Goal: Task Accomplishment & Management: Use online tool/utility

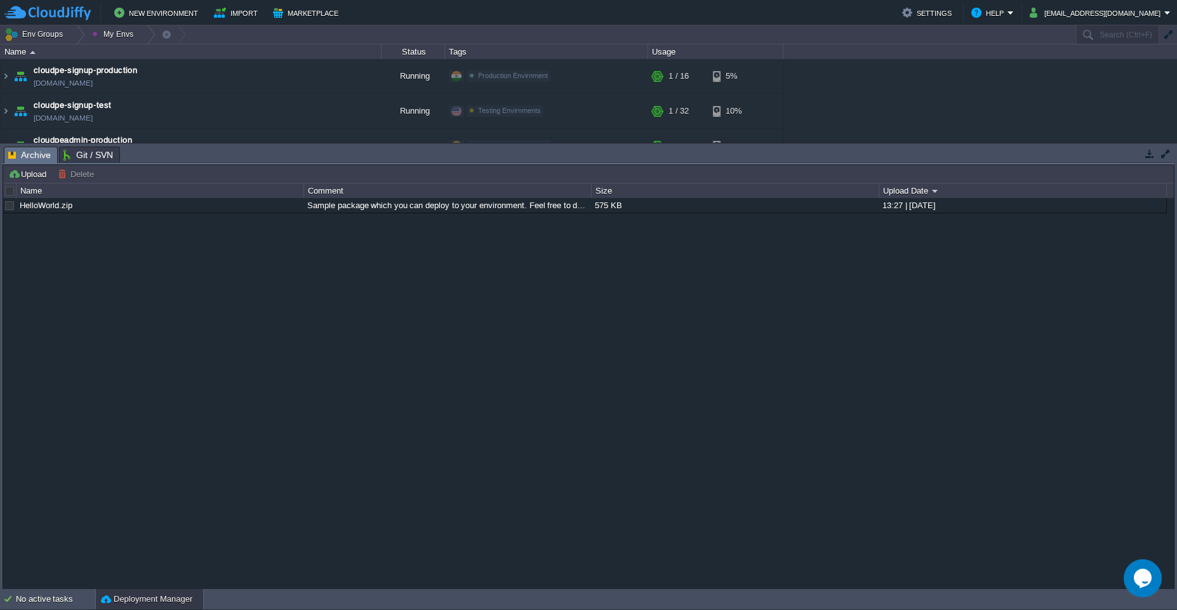
click at [608, 157] on button "button" at bounding box center [1149, 153] width 11 height 11
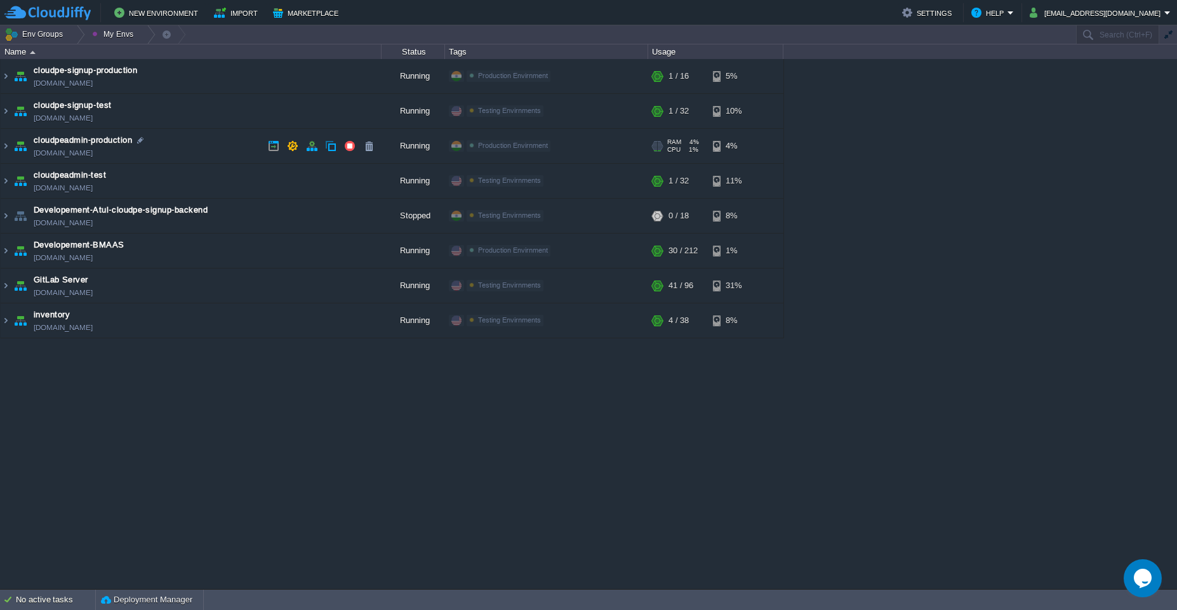
click at [206, 149] on td "cloudpeadmin-production [DOMAIN_NAME]" at bounding box center [191, 146] width 381 height 35
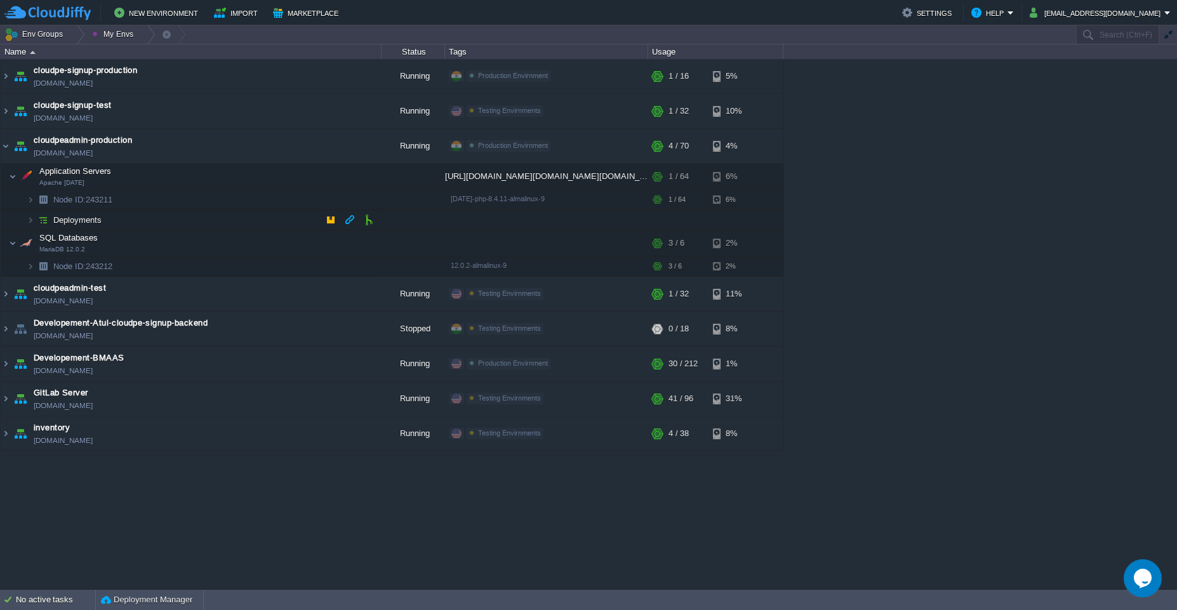
click at [227, 222] on td "Deployments" at bounding box center [191, 220] width 381 height 20
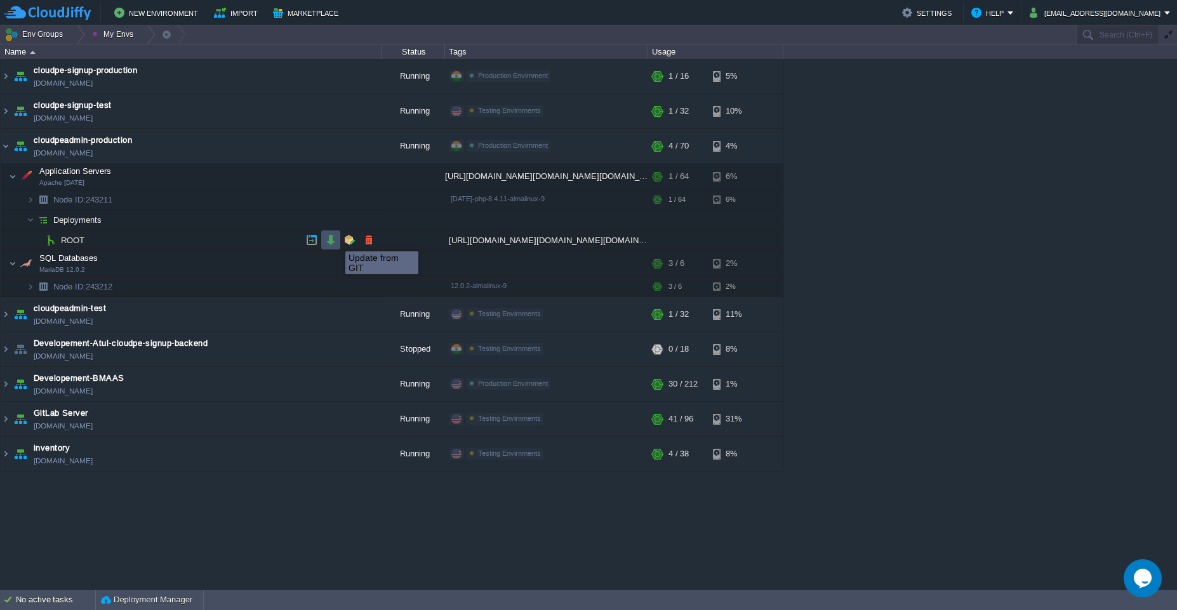
click at [332, 240] on button "button" at bounding box center [330, 239] width 11 height 11
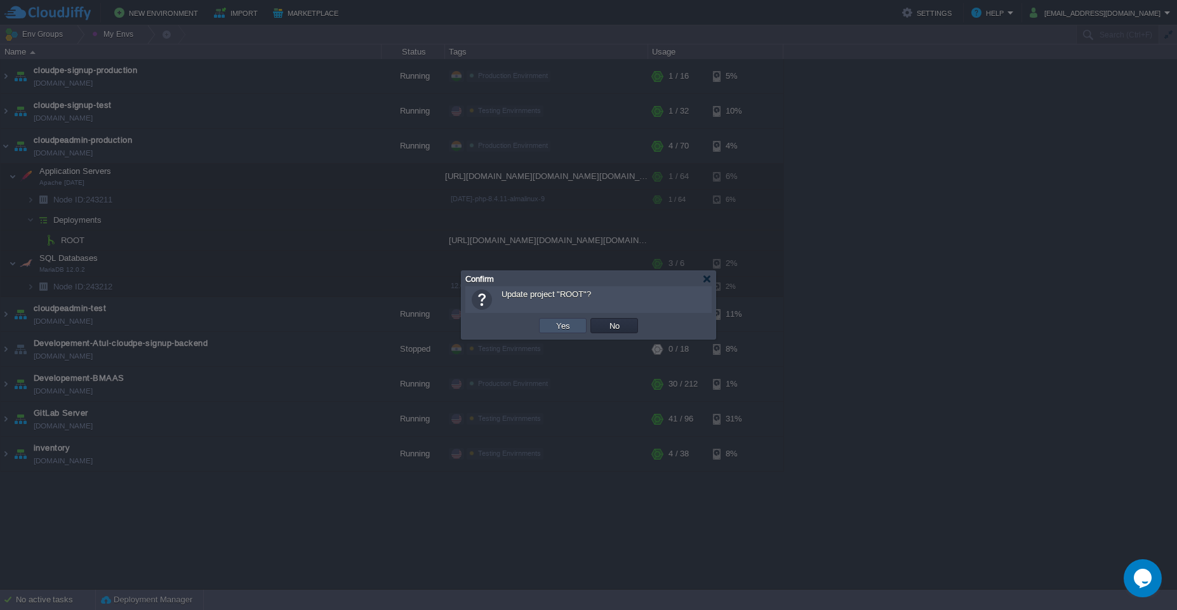
click at [566, 326] on button "Yes" at bounding box center [563, 325] width 22 height 11
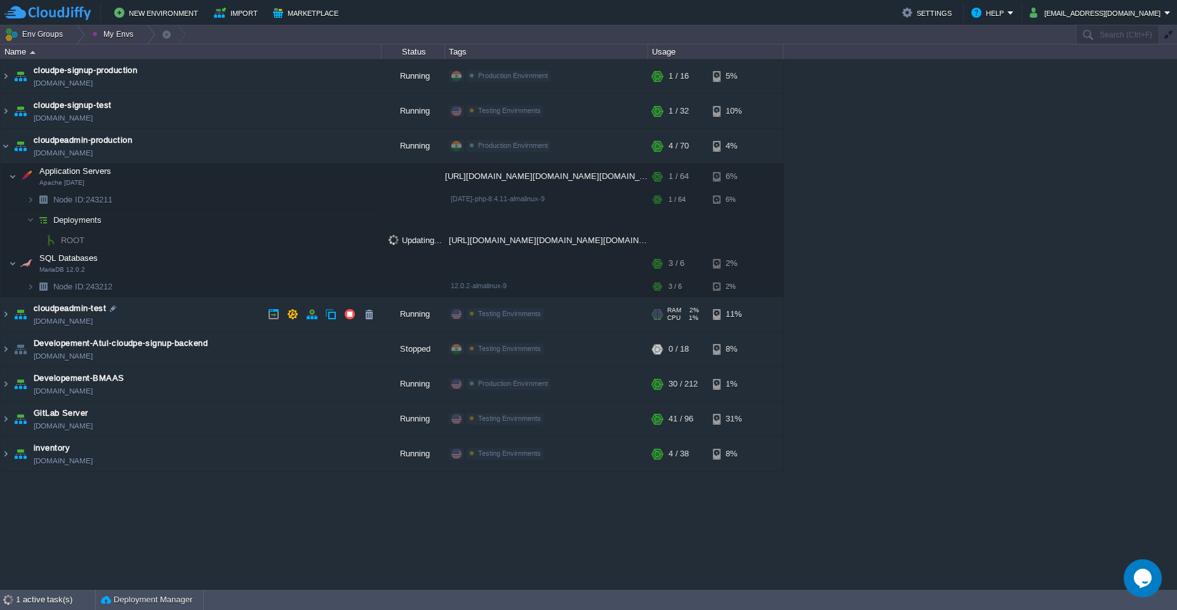
click at [205, 314] on td "cloudpeadmin-test [DOMAIN_NAME]" at bounding box center [191, 314] width 381 height 35
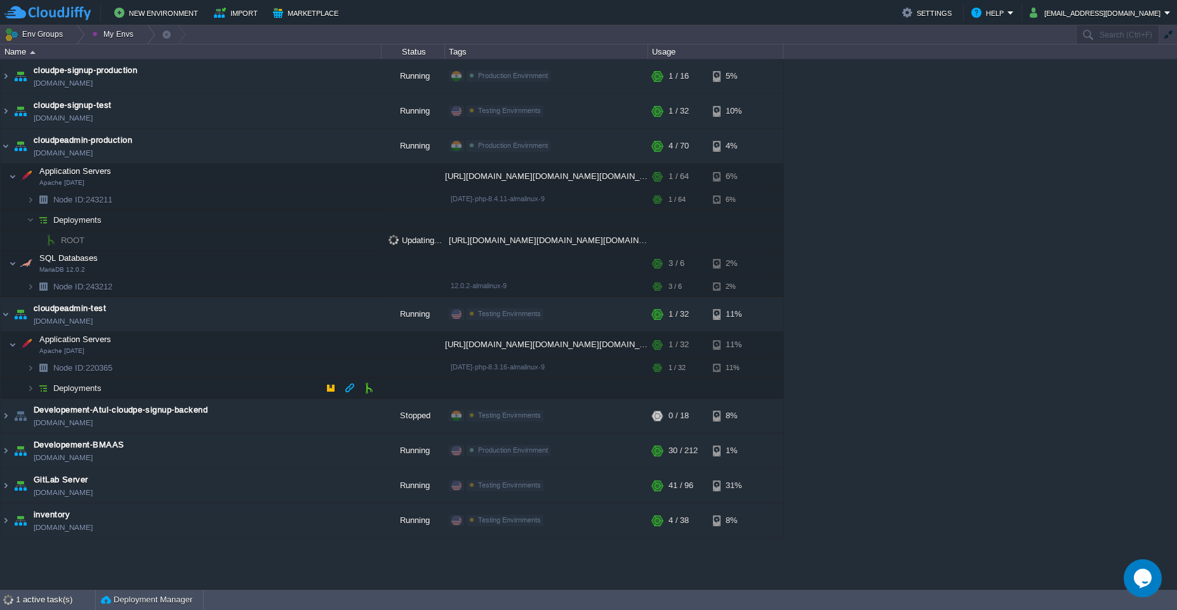
click at [204, 385] on td "Deployments" at bounding box center [191, 388] width 381 height 20
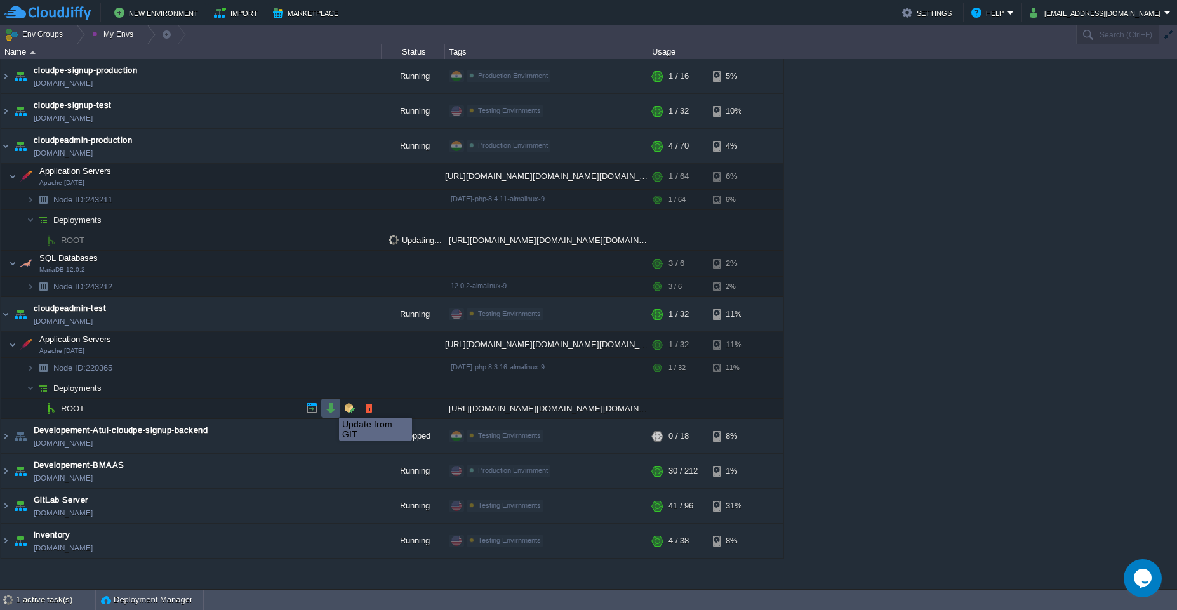
click at [330, 407] on button "button" at bounding box center [330, 408] width 11 height 11
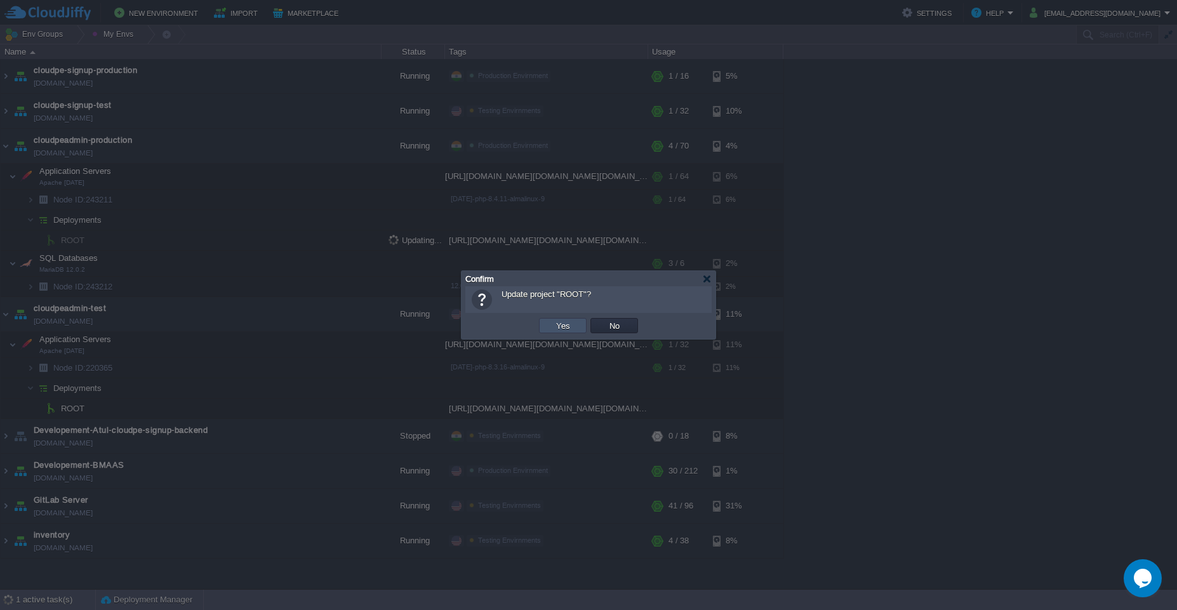
click at [564, 330] on button "Yes" at bounding box center [563, 325] width 22 height 11
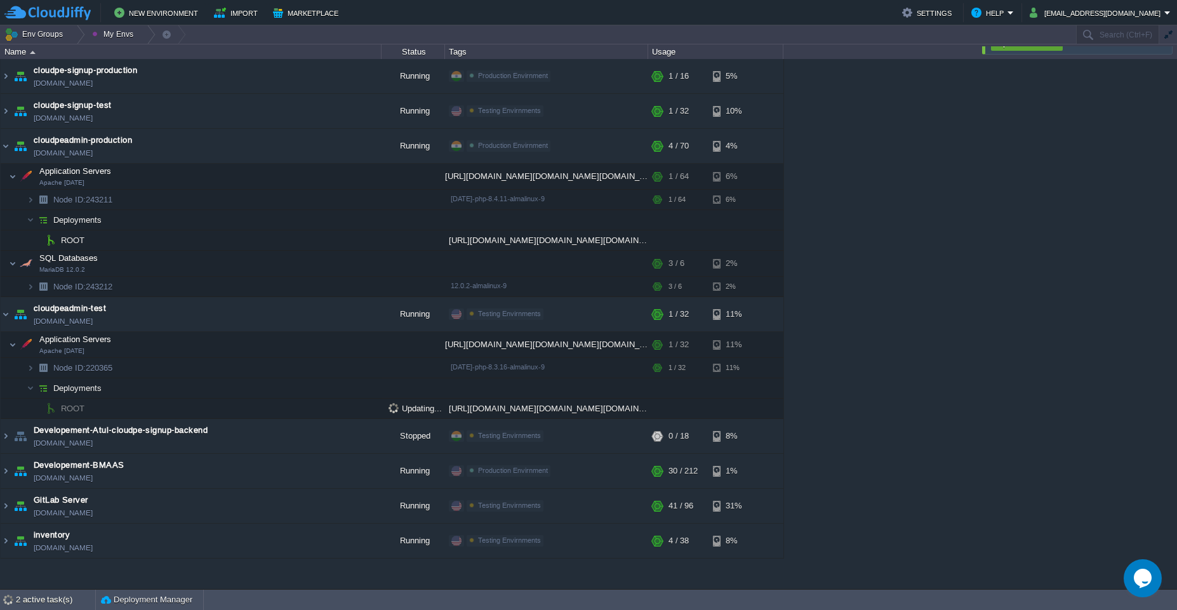
click at [608, 324] on div "cloudpe website -developemeny environment [DOMAIN_NAME] Running [PERSON_NAME] +…" at bounding box center [588, 324] width 1177 height 530
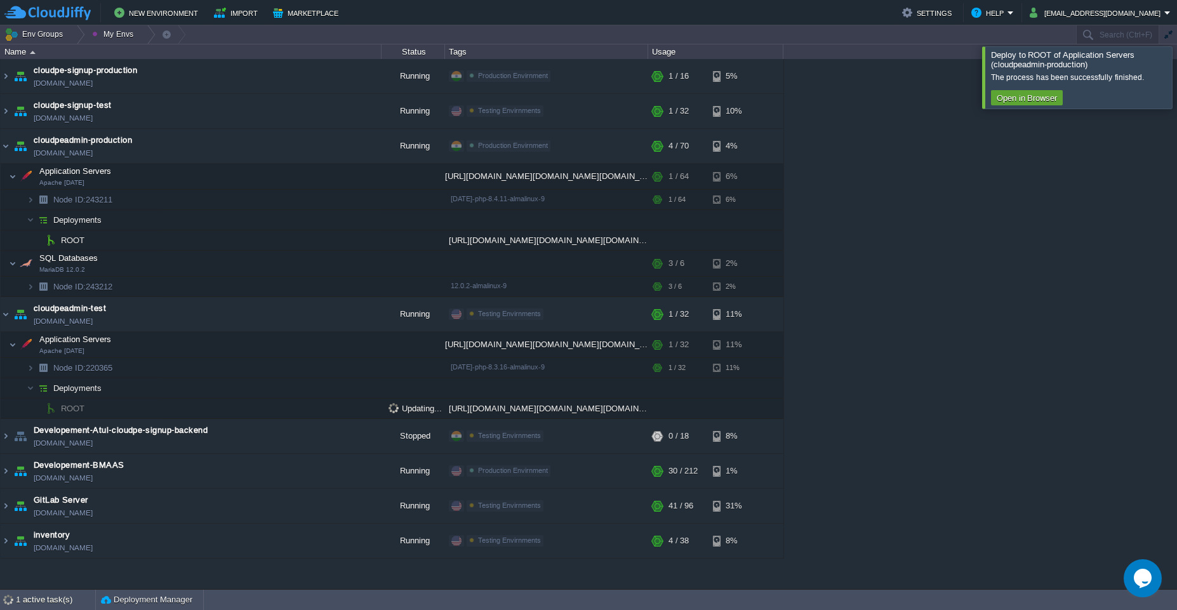
click at [608, 83] on div at bounding box center [1192, 77] width 0 height 62
click at [608, 85] on div at bounding box center [1192, 77] width 0 height 62
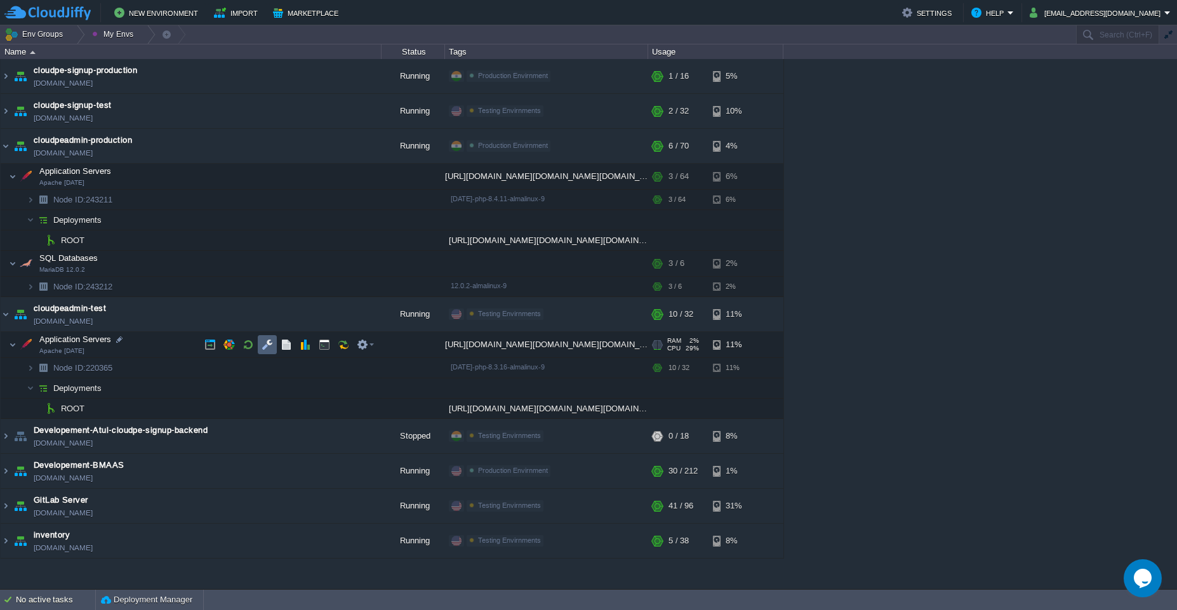
click at [272, 345] on button "button" at bounding box center [267, 344] width 11 height 11
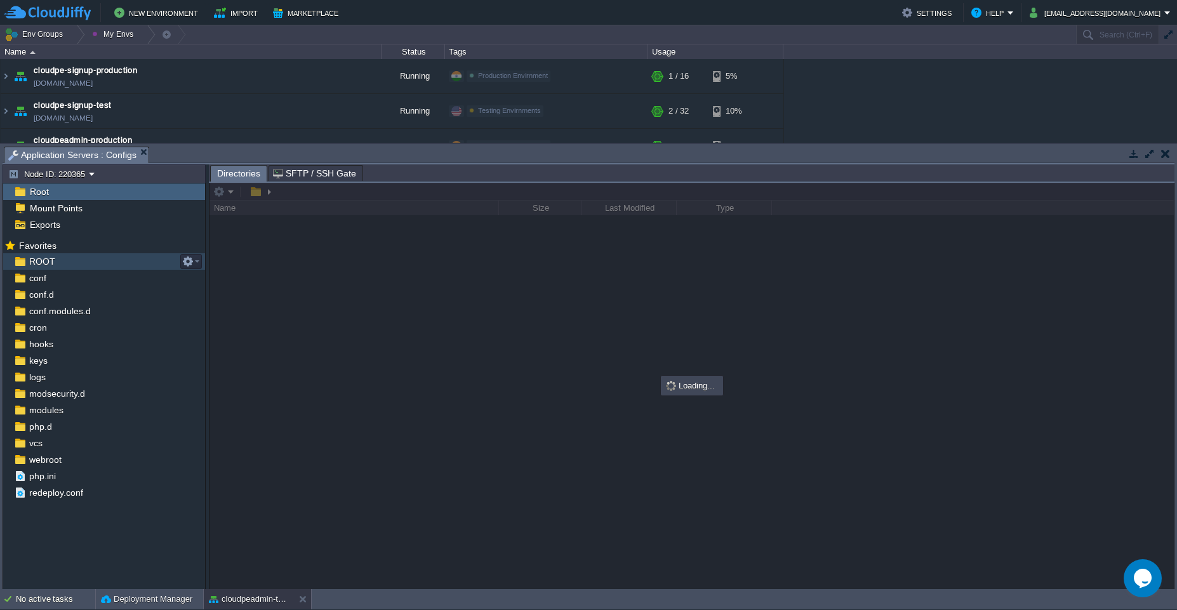
click at [58, 260] on div "ROOT" at bounding box center [104, 261] width 202 height 17
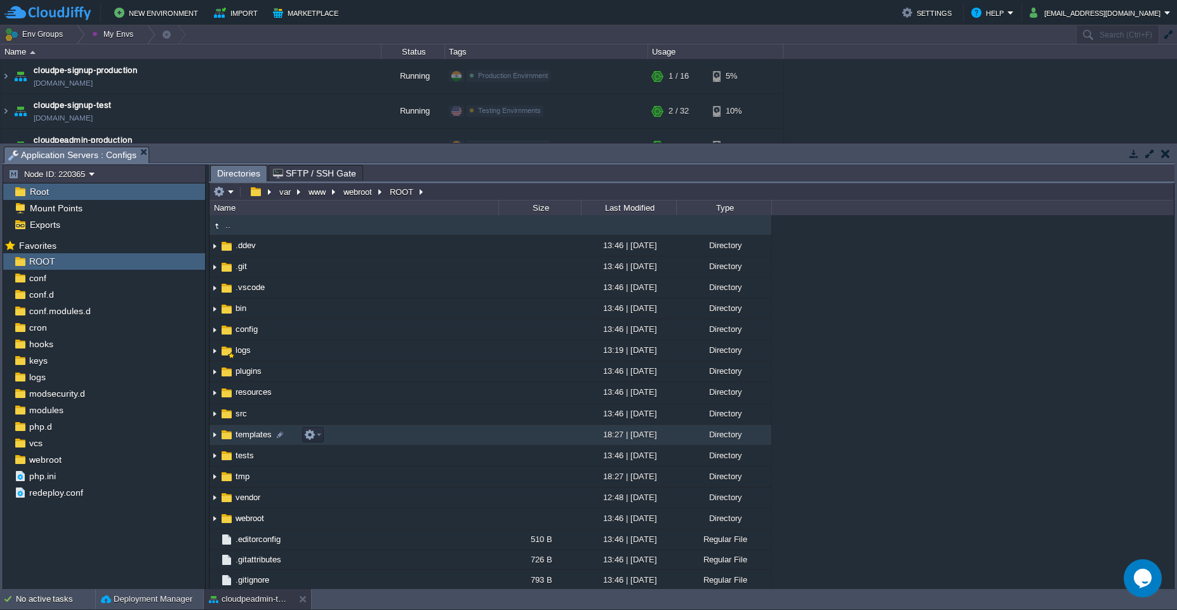
click at [364, 432] on td "templates" at bounding box center [354, 435] width 289 height 21
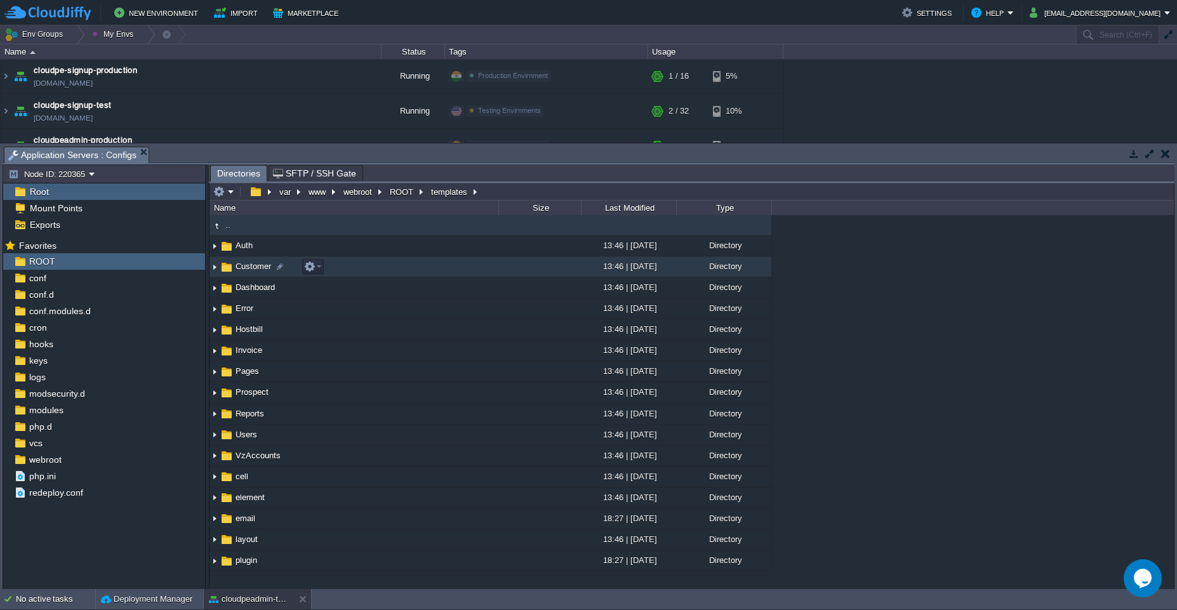
click at [437, 263] on td "Customer" at bounding box center [354, 266] width 289 height 21
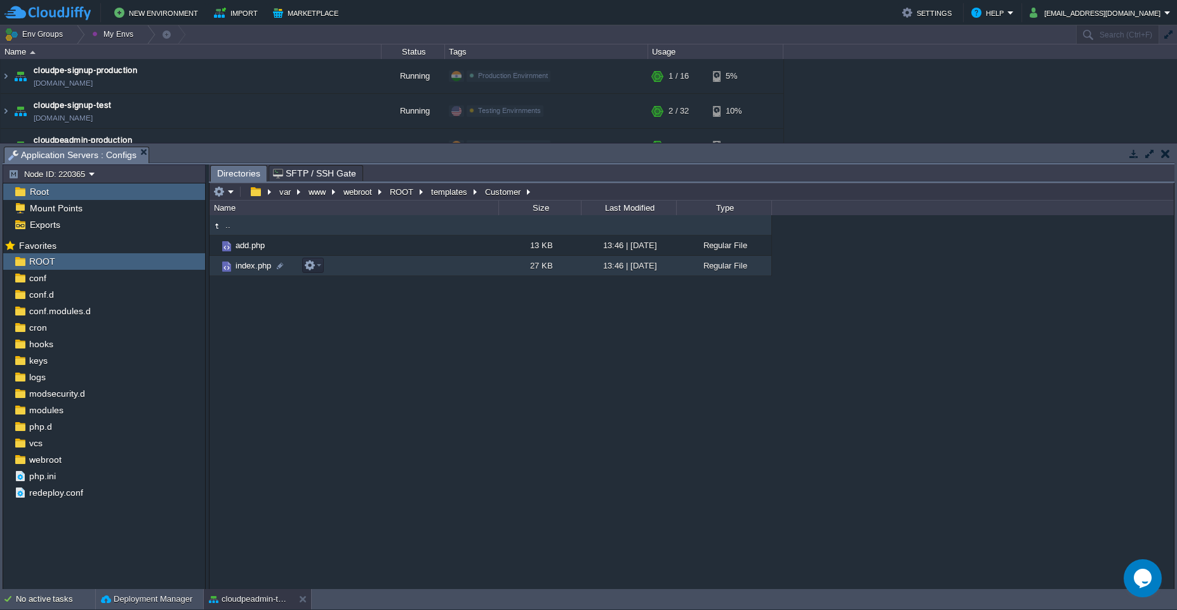
click at [427, 267] on td "index.php" at bounding box center [354, 266] width 289 height 20
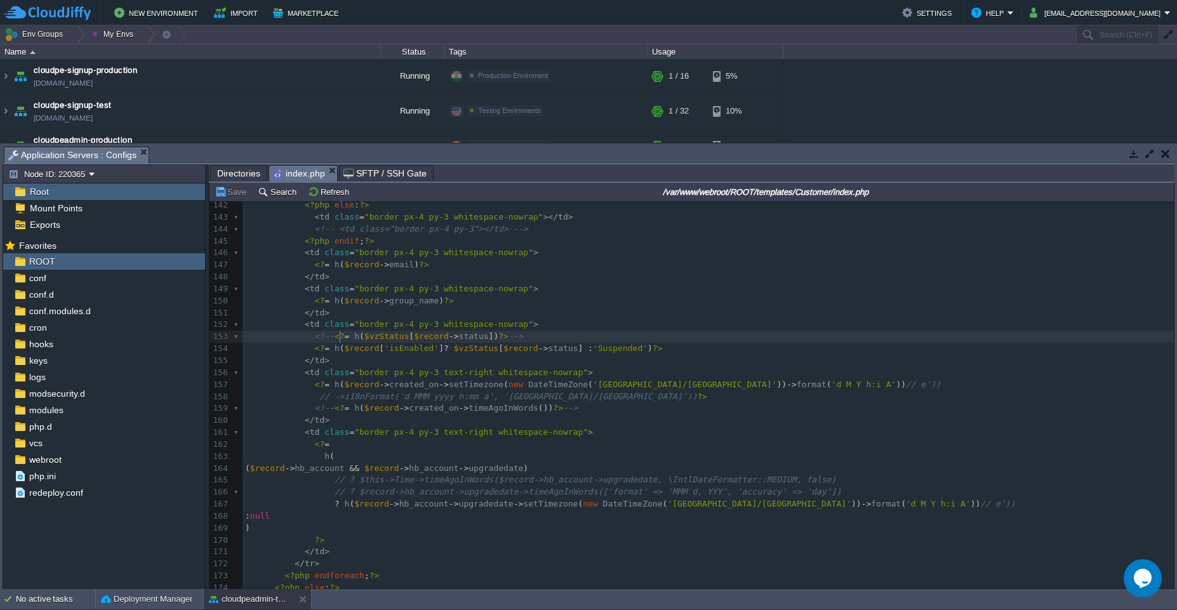
click at [340, 338] on div "555 $this -> Paginator -> setTemplates ( [ 132 </ td > 133 ​ 134 <?php if ( ! e…" at bounding box center [708, 463] width 931 height 766
type textarea "->"
click at [436, 347] on div "xxxxxxxxxx $this -> Paginator -> setTemplates ( [ 132 </ td > 133 ​ 134 <?php i…" at bounding box center [708, 463] width 931 height 766
type textarea "? $vzStatus[$record->status] : 'Suspended')"
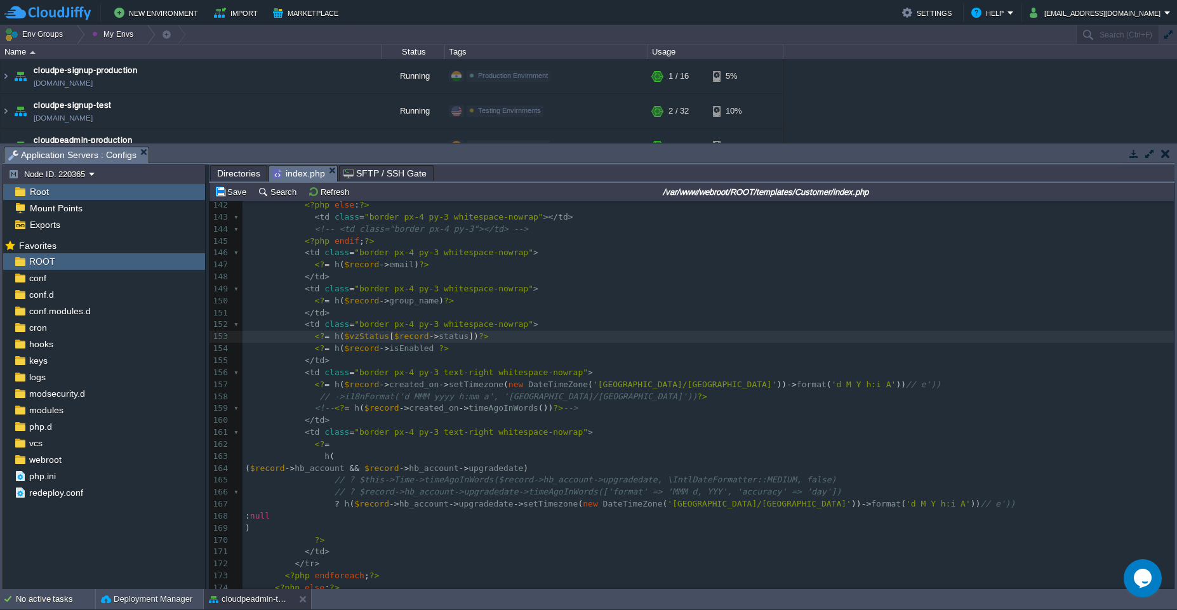
click at [437, 349] on span at bounding box center [436, 348] width 5 height 10
type textarea ")"
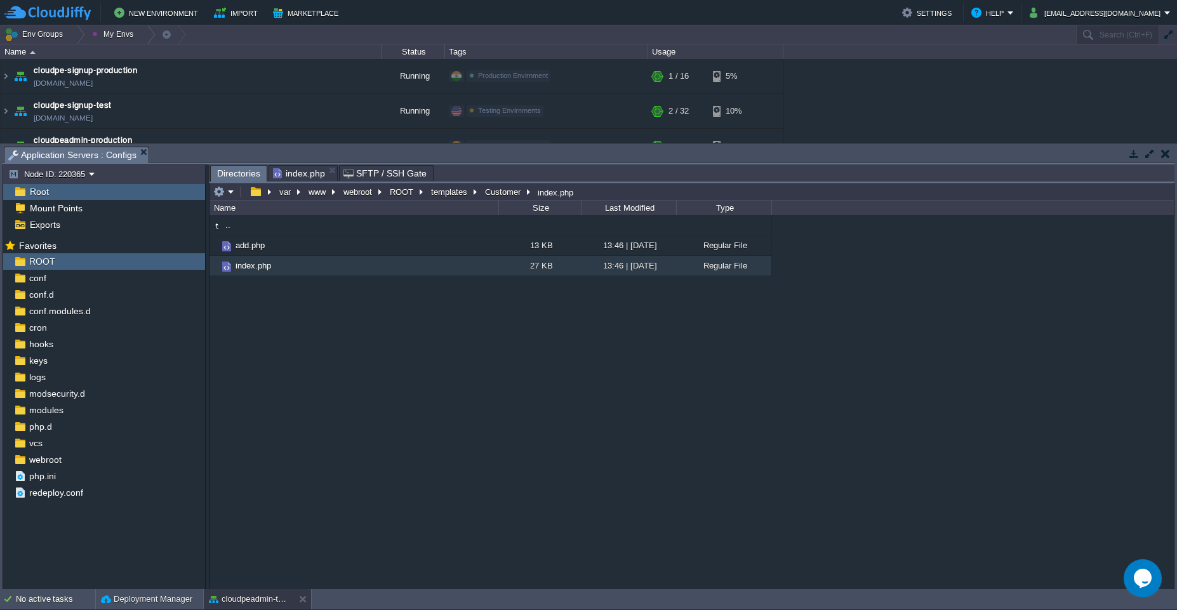
click at [238, 176] on span "Directories" at bounding box center [238, 174] width 43 height 16
click at [405, 192] on button "ROOT" at bounding box center [402, 191] width 29 height 11
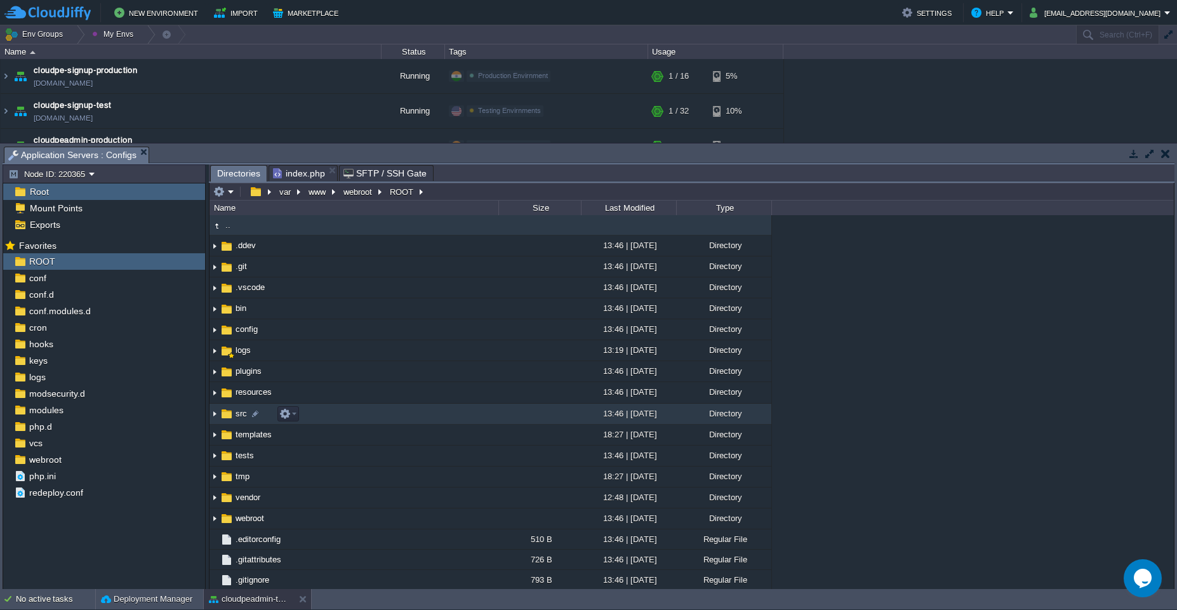
click at [352, 415] on td "src" at bounding box center [354, 414] width 289 height 21
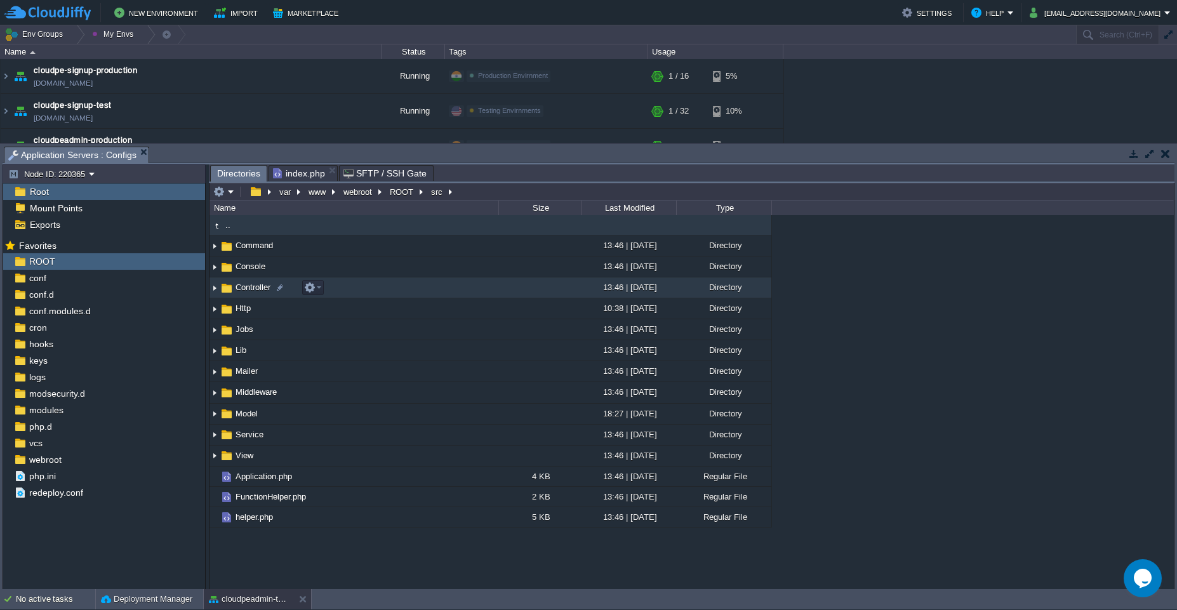
click at [370, 289] on td "Controller" at bounding box center [354, 287] width 289 height 21
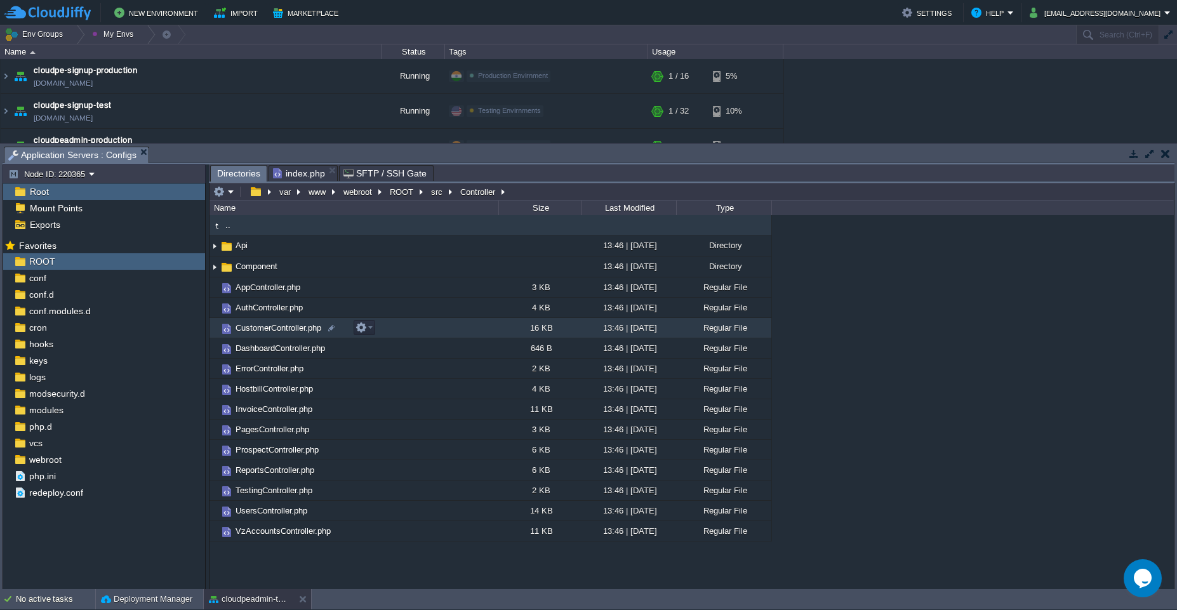
click at [439, 331] on td "CustomerController.php" at bounding box center [354, 328] width 289 height 20
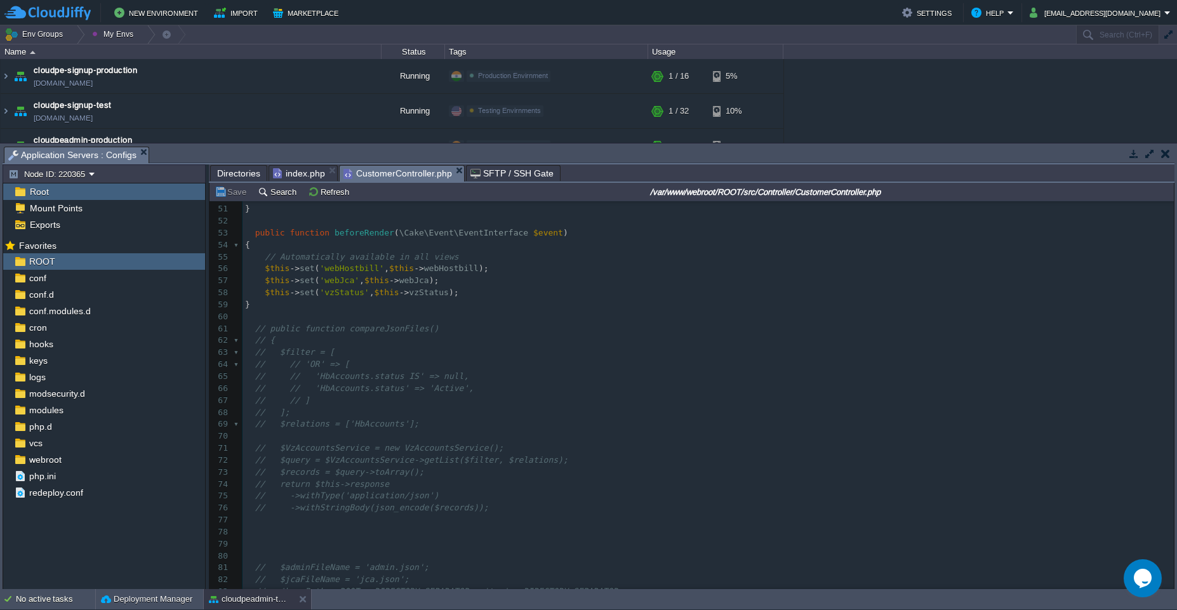
scroll to position [644, 0]
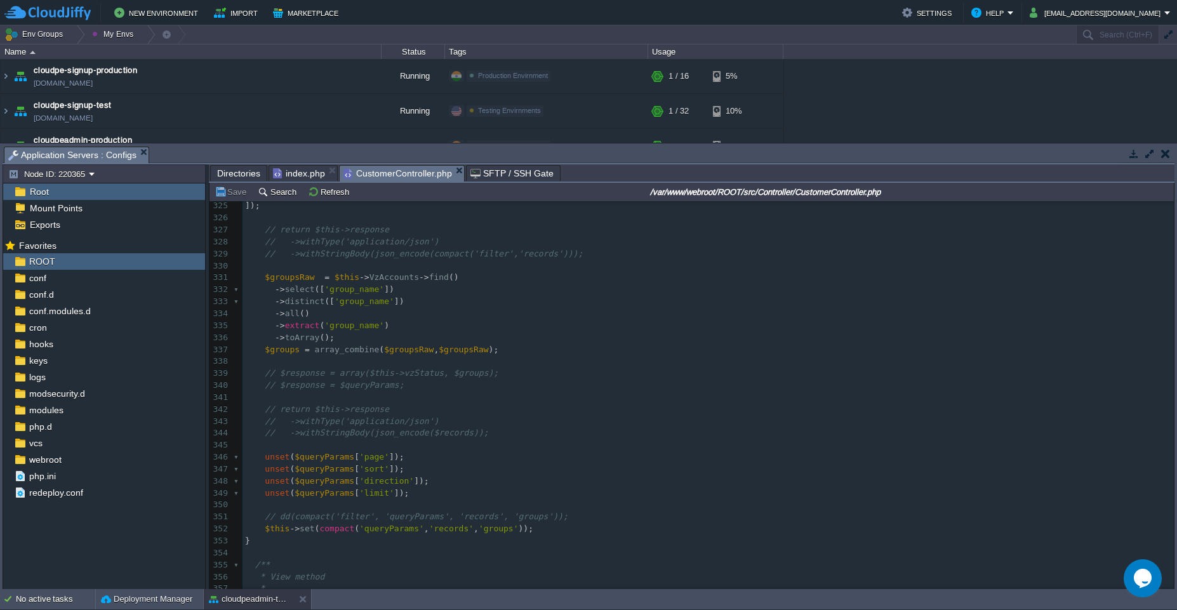
click at [283, 410] on span "// return $this->response" at bounding box center [327, 409] width 124 height 10
click at [245, 606] on div "cloudpeadmin-test" at bounding box center [249, 599] width 90 height 20
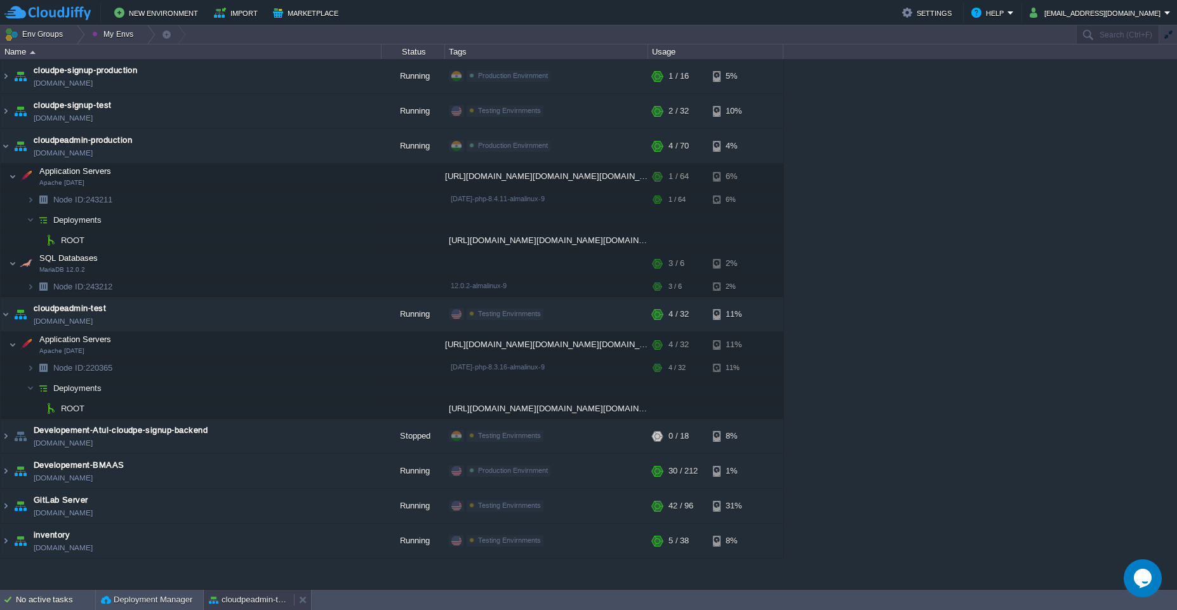
click at [245, 606] on button "cloudpeadmin-test" at bounding box center [249, 600] width 80 height 13
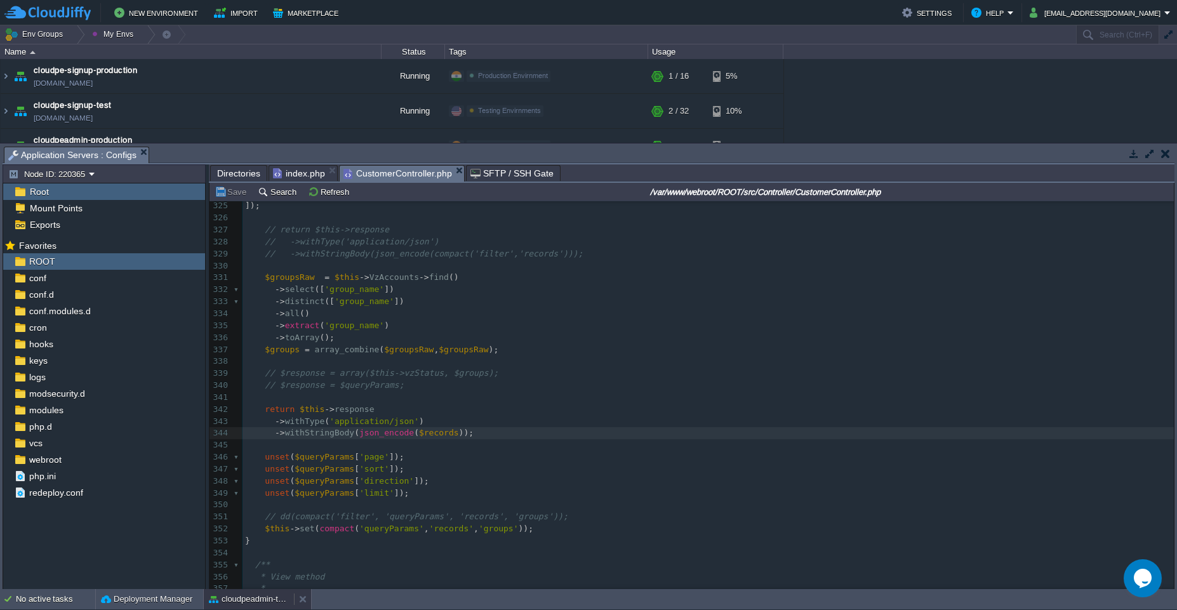
click at [245, 606] on div "cloudpeadmin-test" at bounding box center [249, 599] width 90 height 20
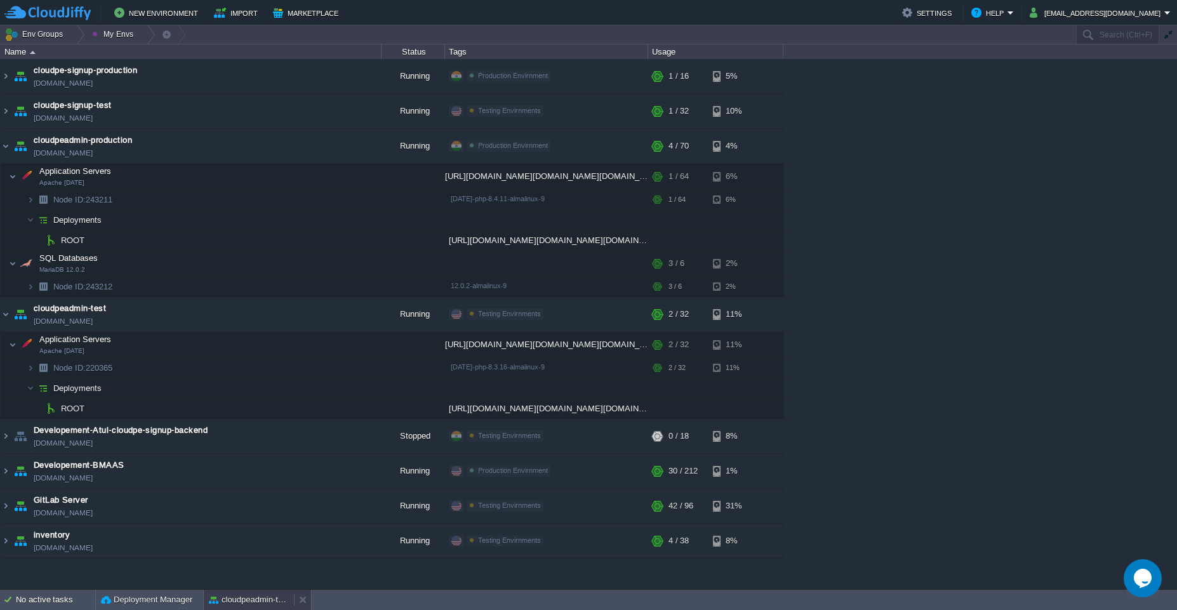
click at [274, 596] on button "cloudpeadmin-test" at bounding box center [249, 600] width 80 height 13
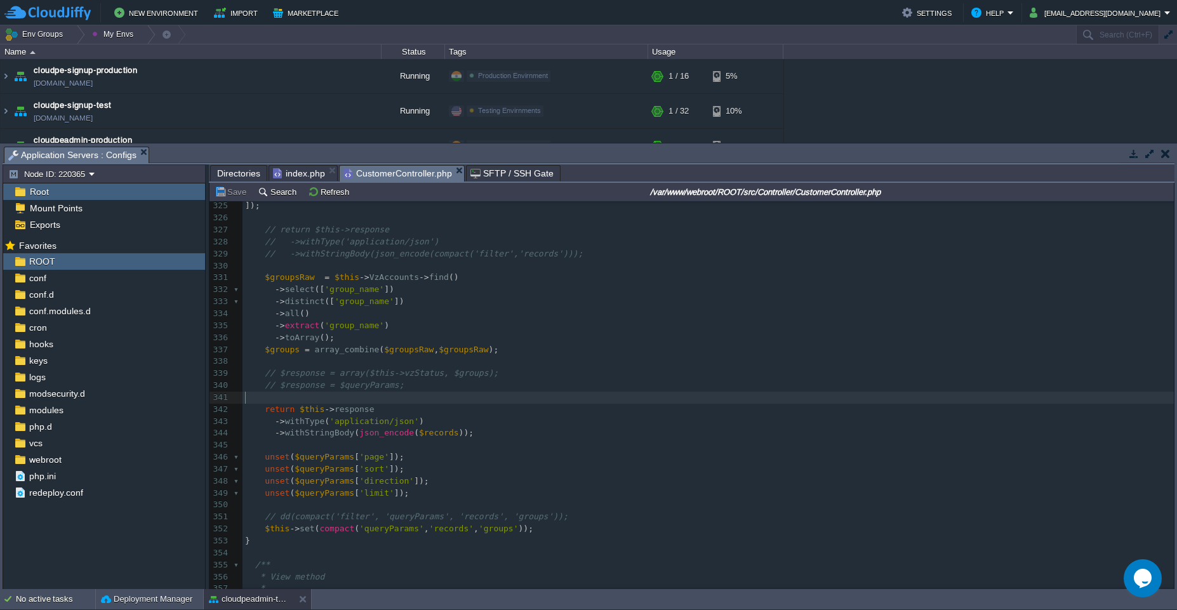
click at [375, 399] on pre "​" at bounding box center [708, 398] width 931 height 12
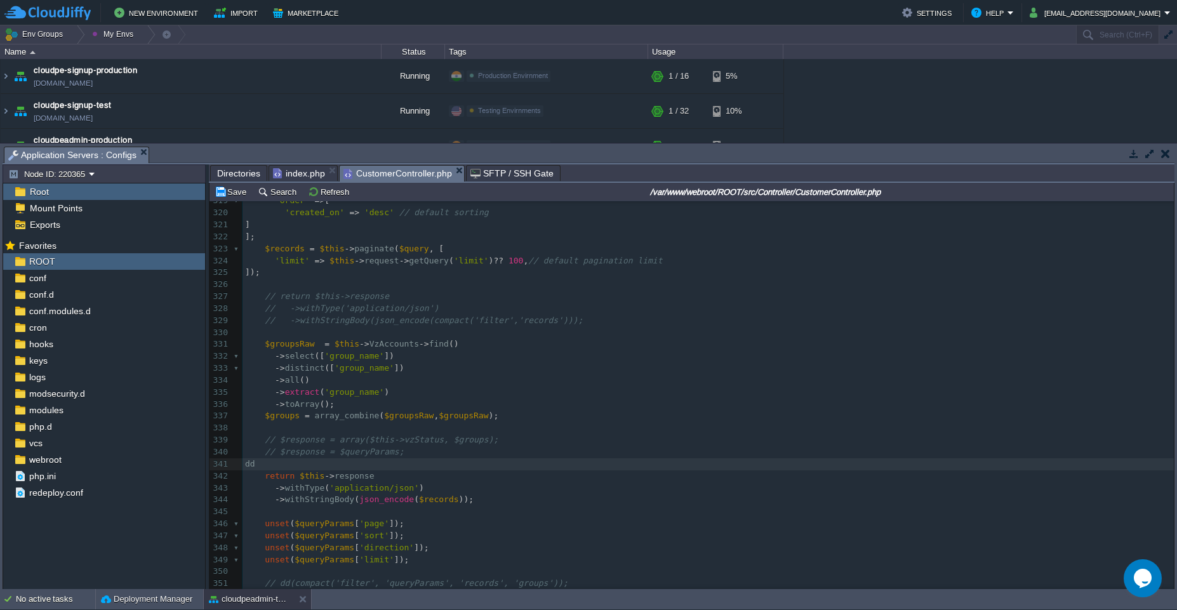
scroll to position [3811, 0]
type textarea "dd"
type textarea "();"
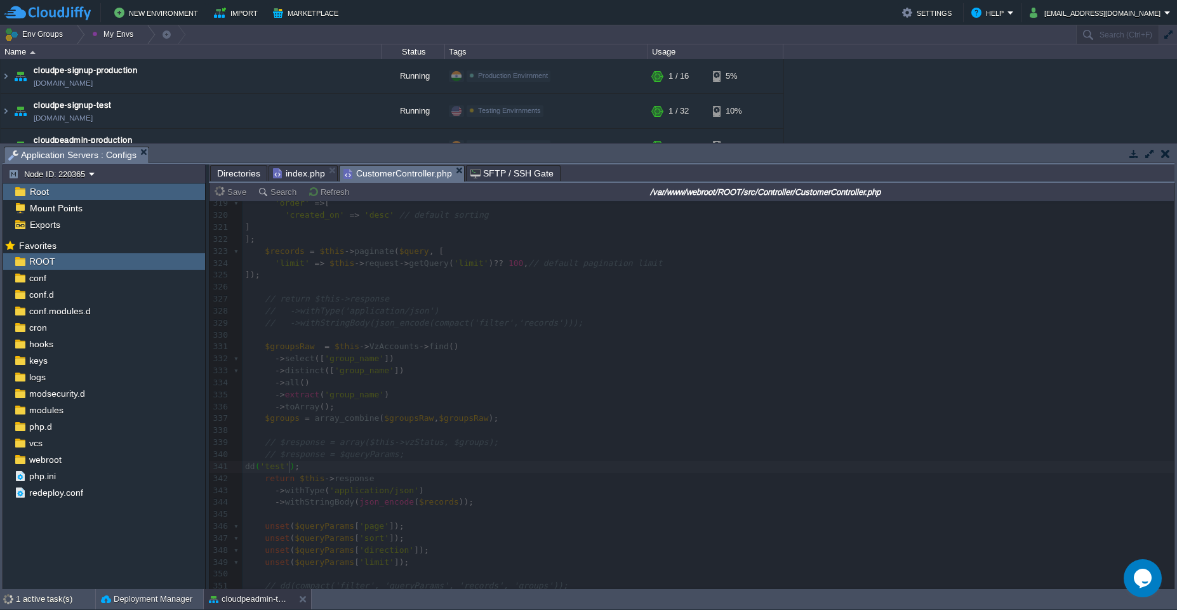
type textarea "'test'"
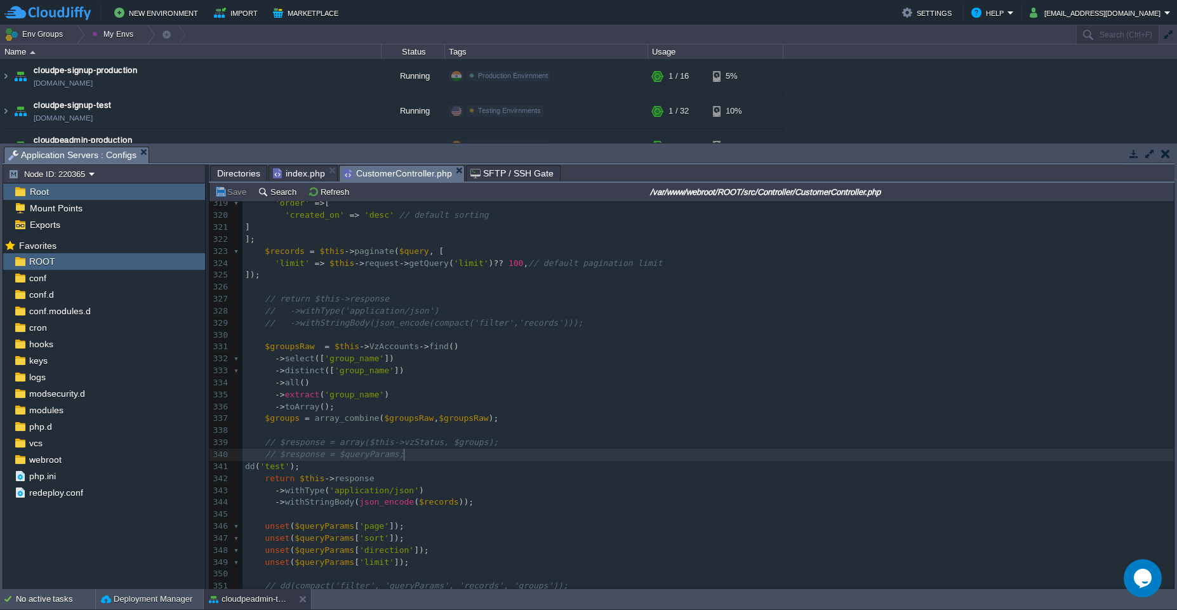
click at [406, 452] on div "xxxxxxxxxx 290 // ->where($filter); // Appends all columns from VzAccounts 291 …" at bounding box center [708, 275] width 931 height 849
type textarea "dd('test');"
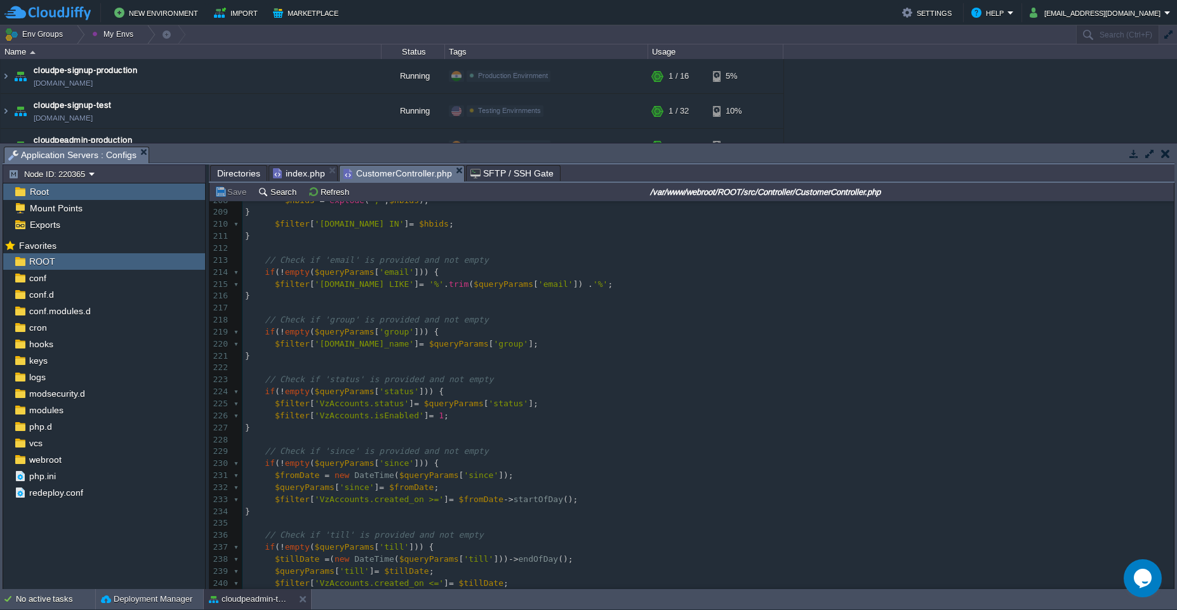
scroll to position [2481, 0]
click at [458, 427] on div "x 197 // Optionally stop execution (depends on your controller logic) 198 // re…" at bounding box center [708, 460] width 931 height 778
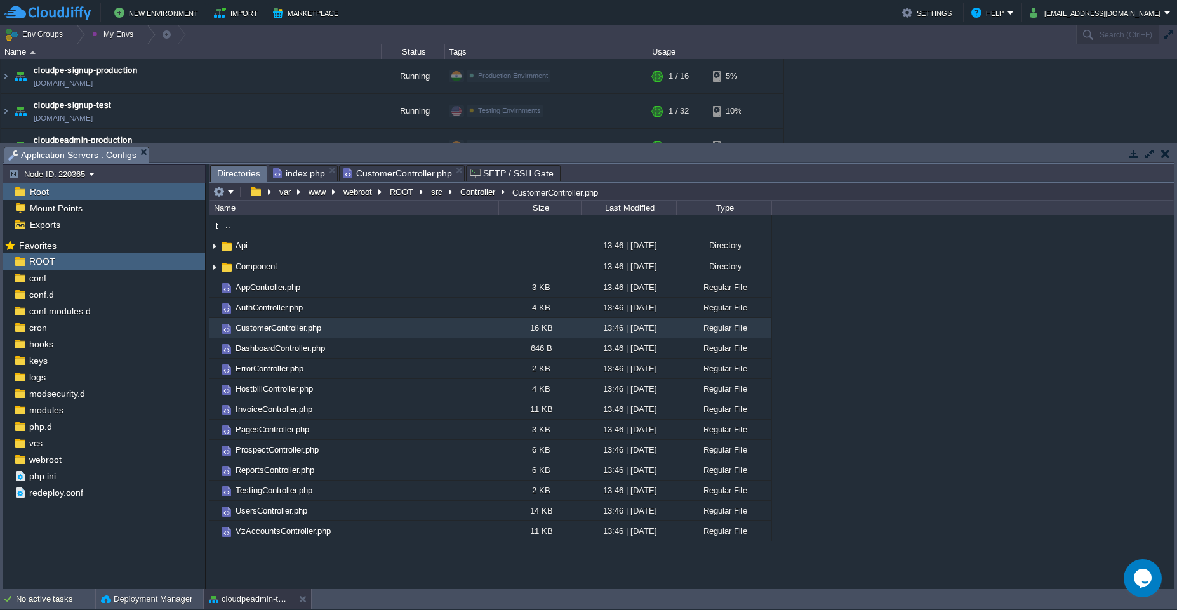
click at [237, 171] on span "Directories" at bounding box center [238, 174] width 43 height 16
click at [440, 193] on button "src" at bounding box center [437, 191] width 17 height 11
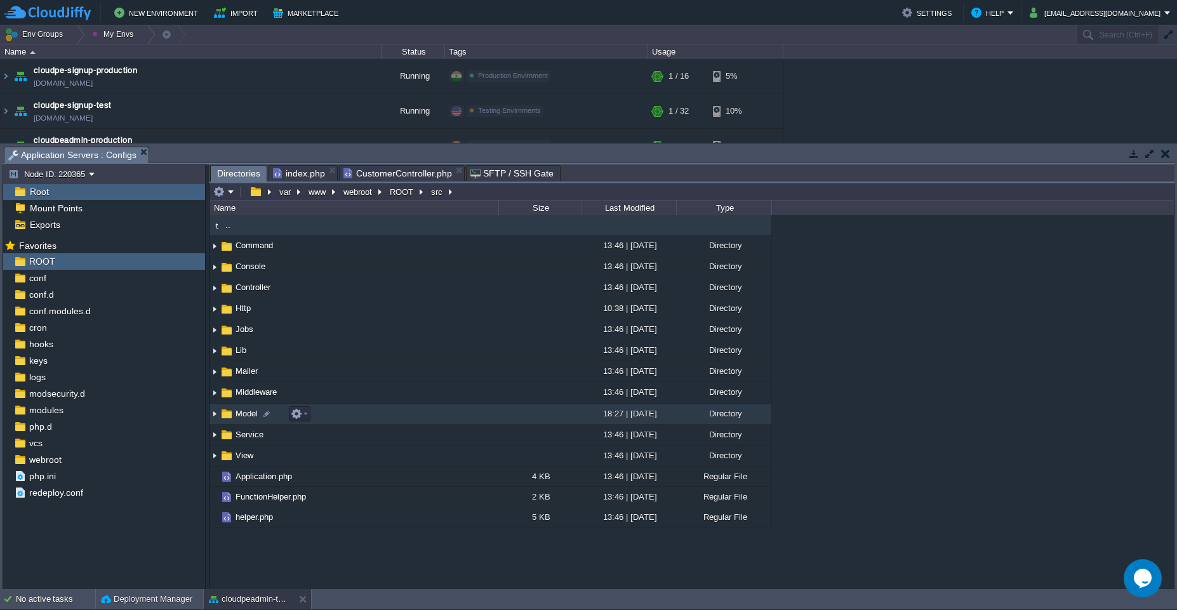
click at [406, 415] on td "Model" at bounding box center [354, 414] width 289 height 21
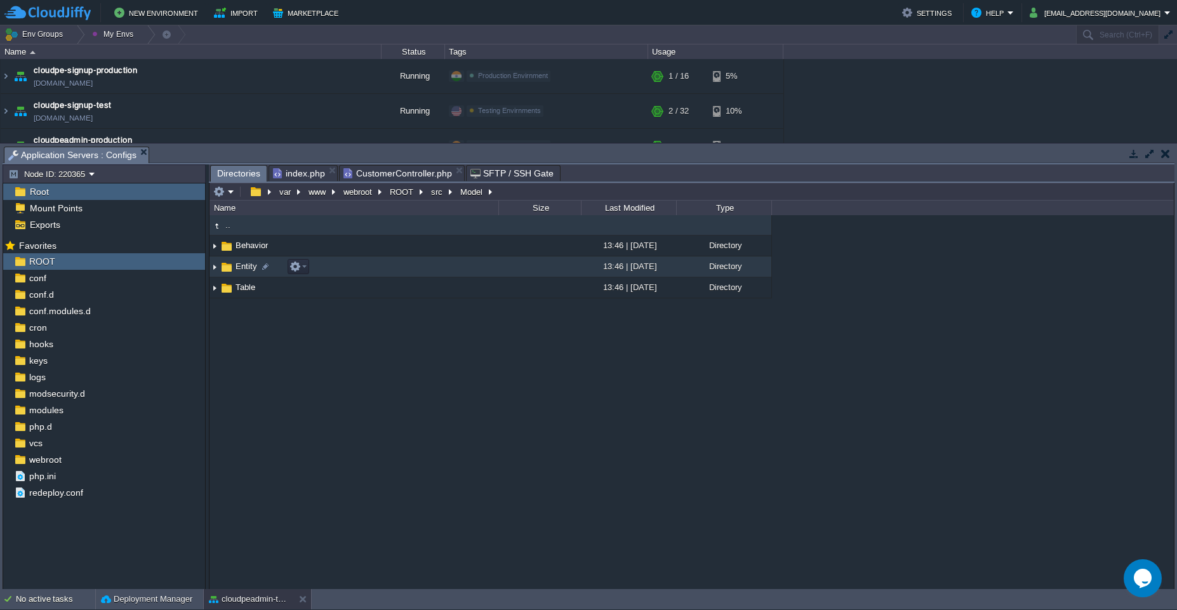
click at [387, 269] on td "Entity" at bounding box center [354, 266] width 289 height 21
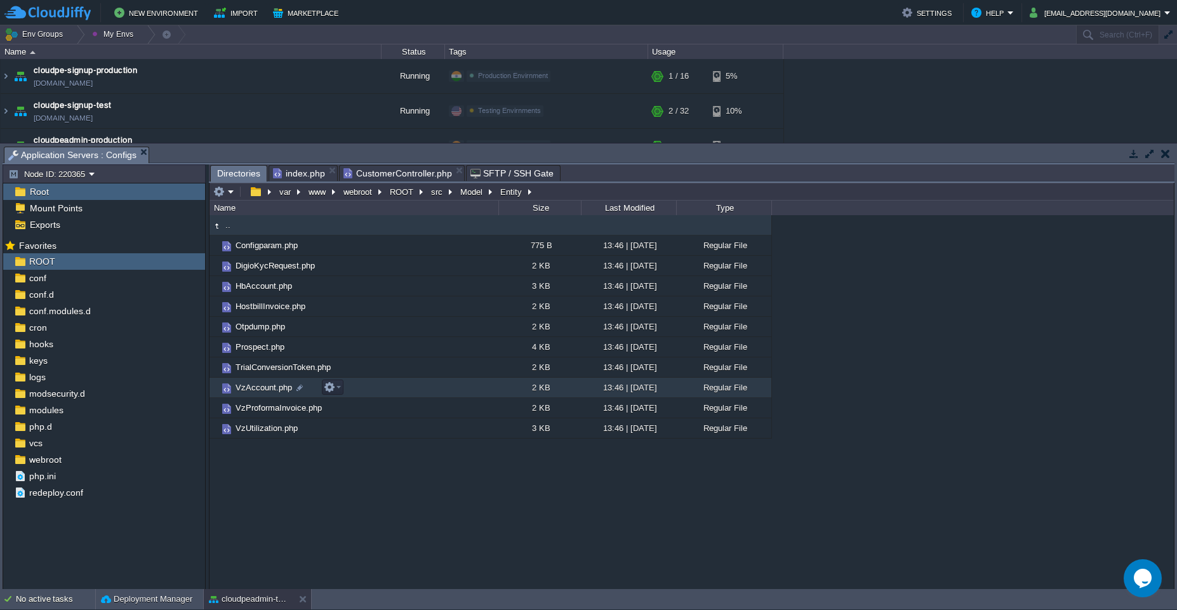
click at [463, 387] on td "VzAccount.php" at bounding box center [354, 388] width 289 height 20
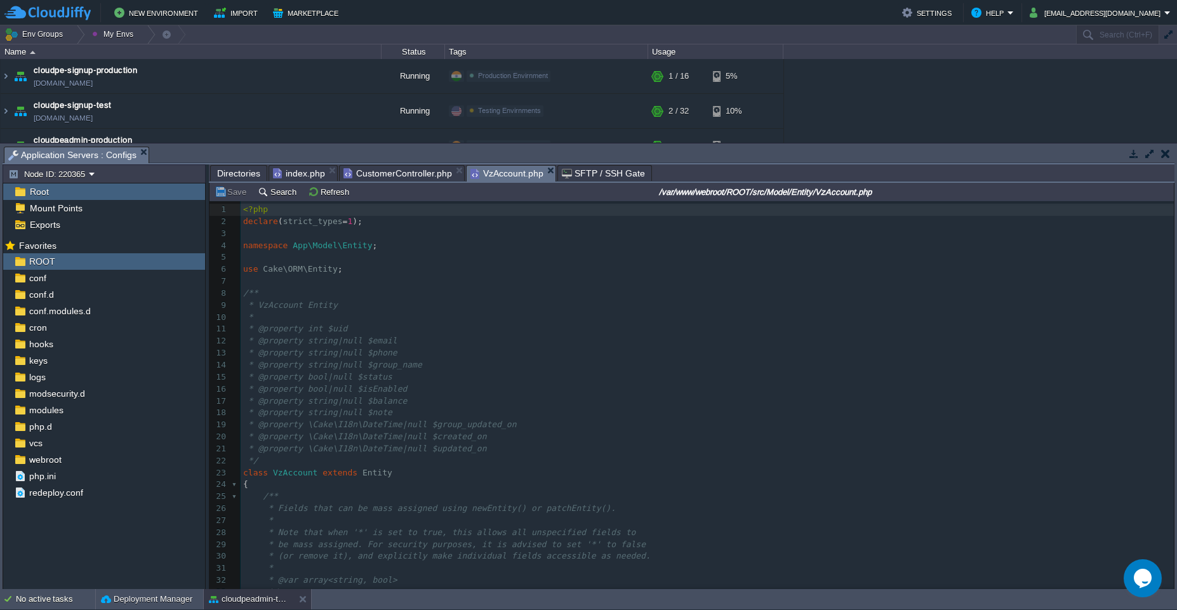
scroll to position [4, 0]
click at [411, 391] on div "47 1 <?php 2 declare ( strict_types = 1 ); 3 ​ 4 namespace App\Model\Entity ; 5…" at bounding box center [707, 455] width 933 height 502
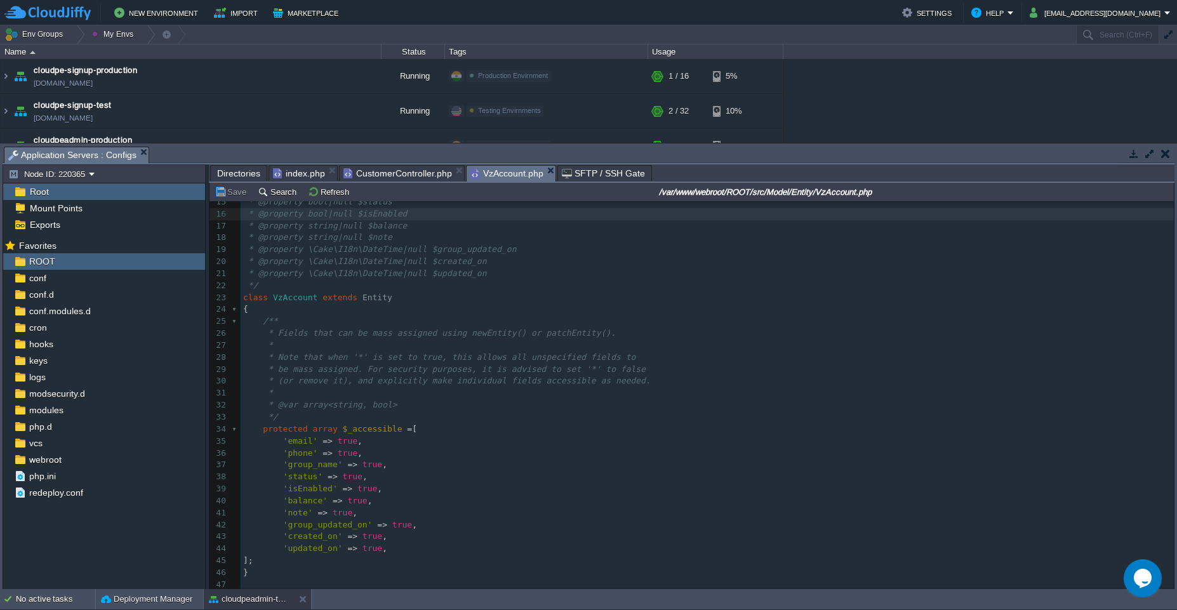
scroll to position [175, 0]
click at [236, 605] on button "cloudpeadmin-test" at bounding box center [249, 599] width 80 height 13
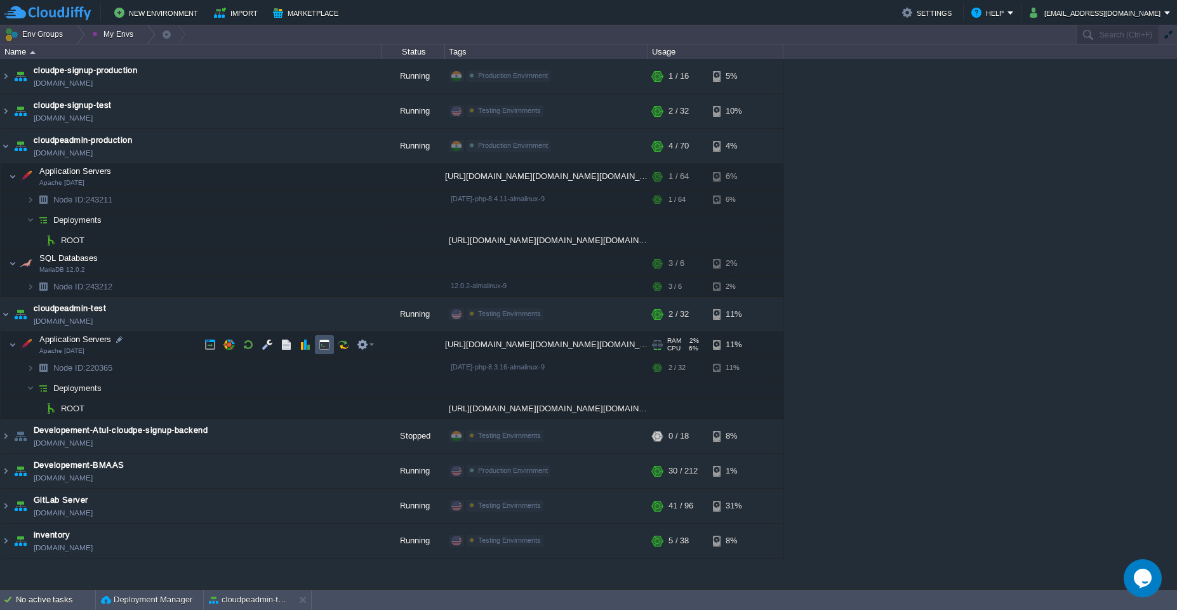
click at [330, 342] on button "button" at bounding box center [324, 344] width 11 height 11
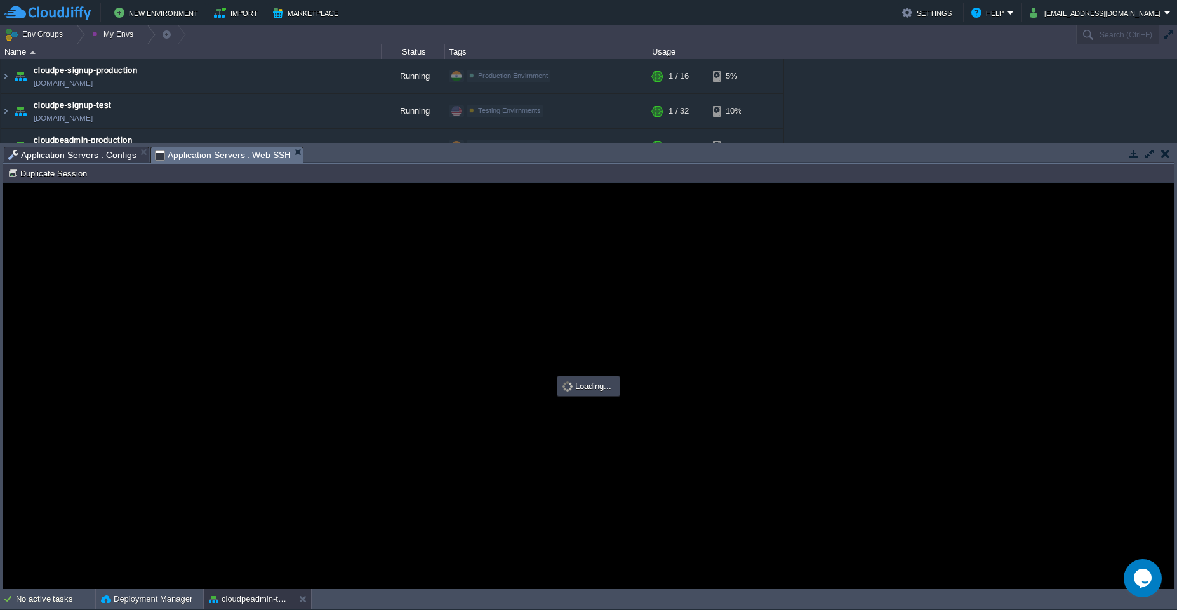
scroll to position [0, 0]
type input "#000000"
click at [83, 154] on span "Application Servers : Configs" at bounding box center [72, 154] width 128 height 15
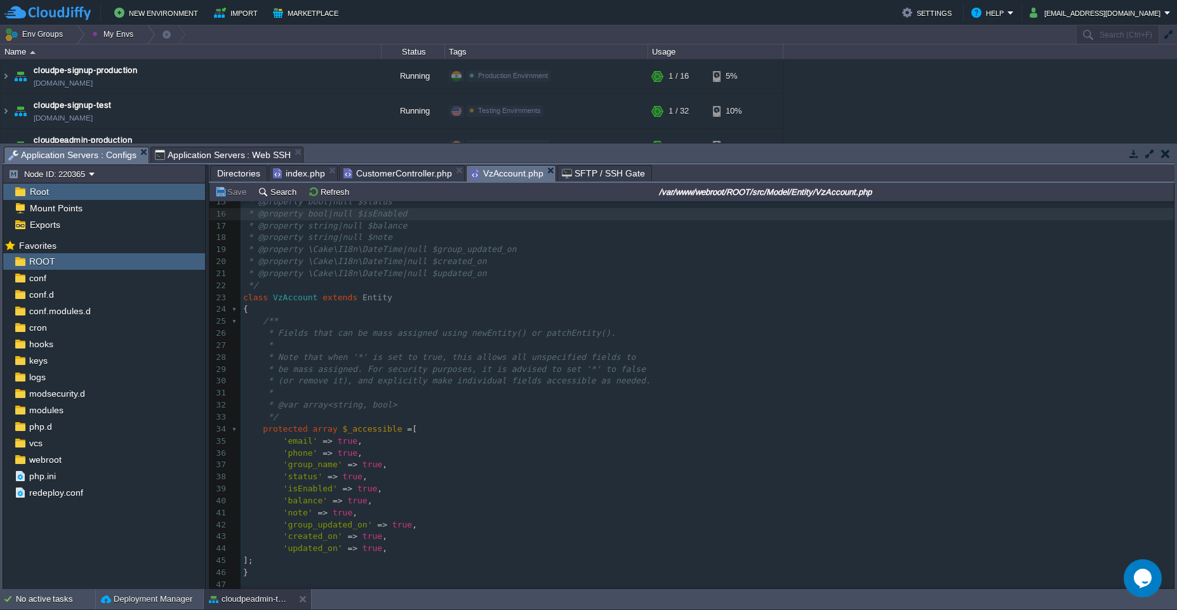
click at [297, 173] on span "index.php" at bounding box center [299, 173] width 52 height 15
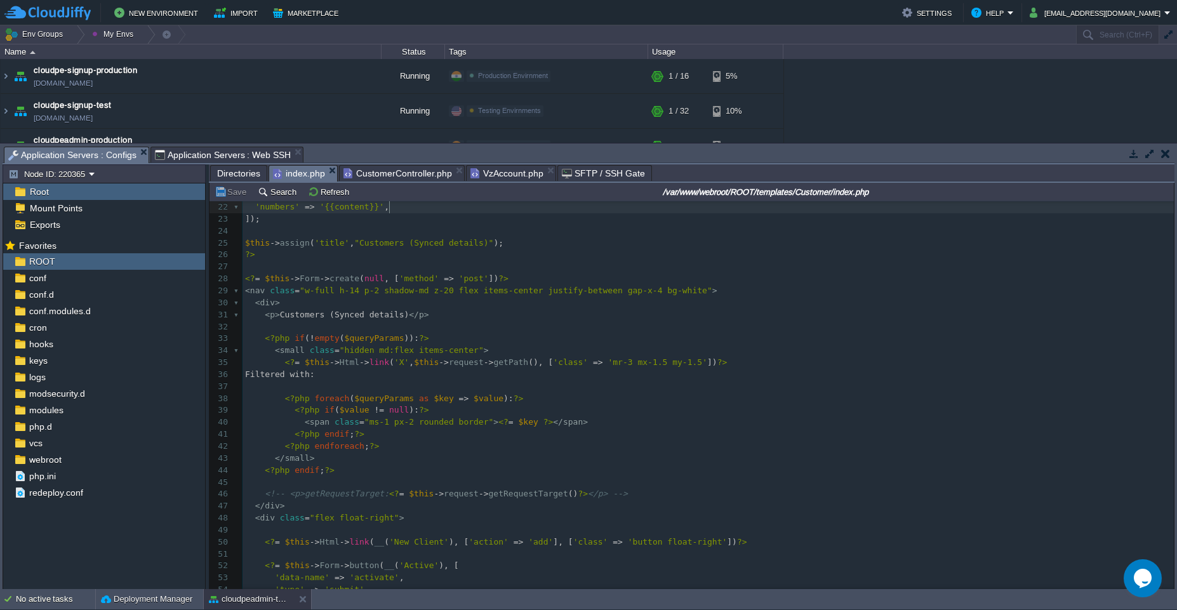
scroll to position [1529, 0]
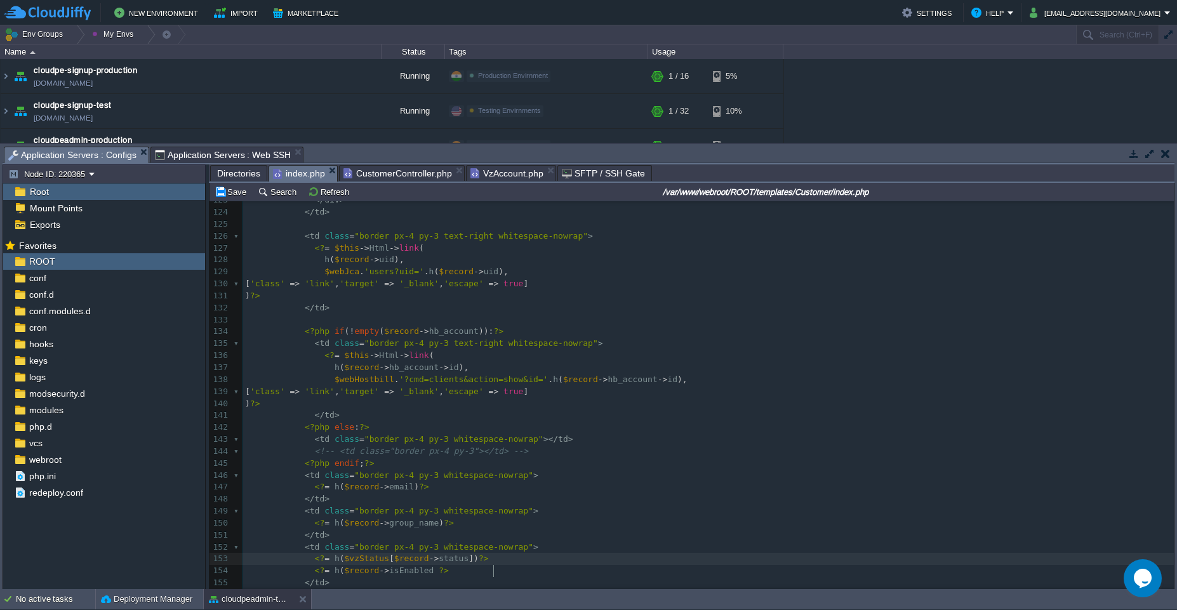
type textarea "? $vzStatus[$record->status] : 'Suspended')"
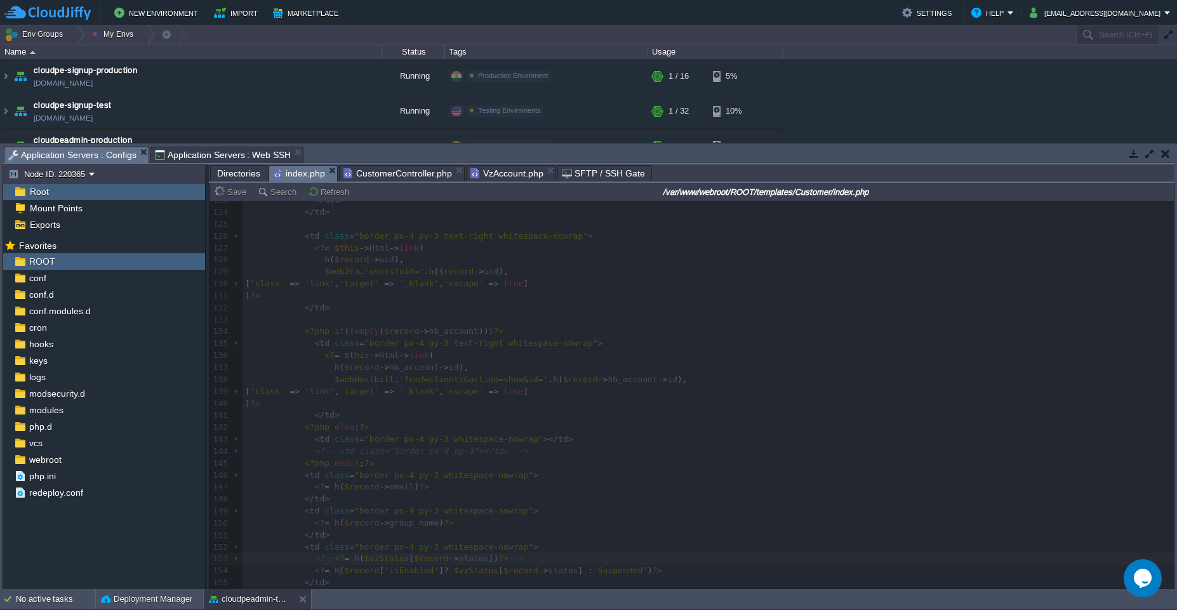
click at [408, 180] on span "CustomerController.php" at bounding box center [397, 173] width 109 height 15
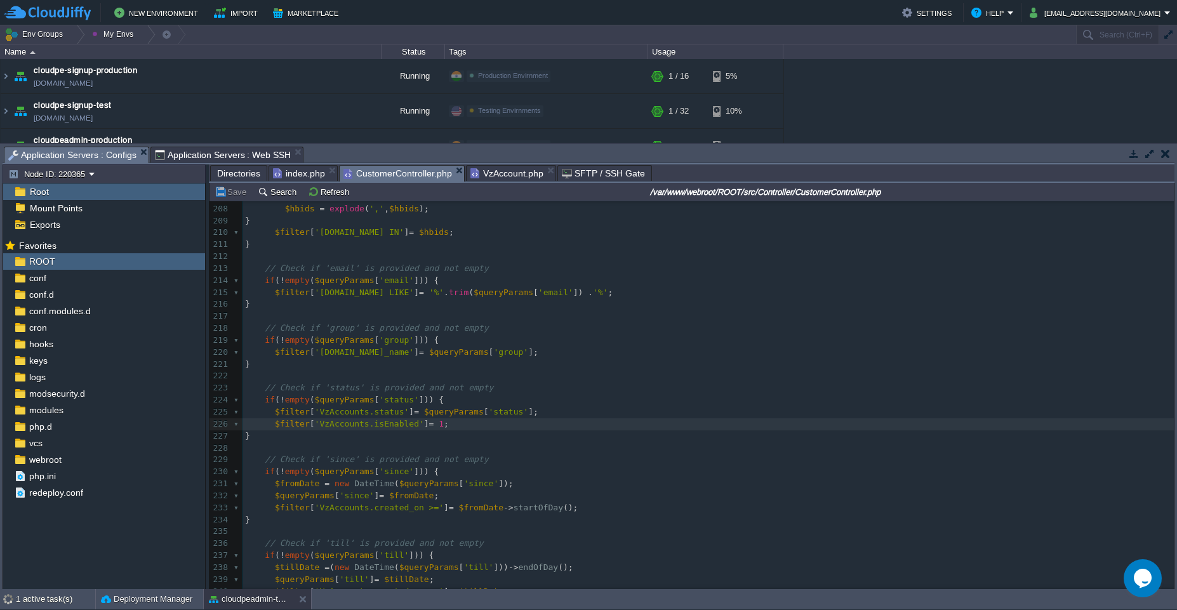
scroll to position [4, 0]
type textarea "dd('test');"
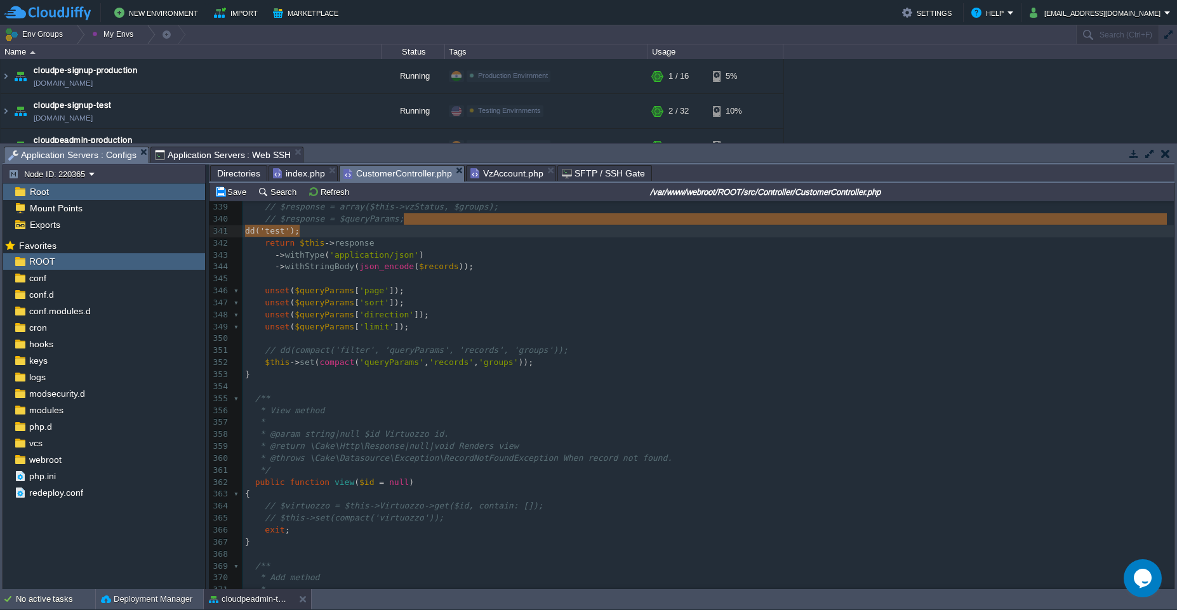
scroll to position [4040, 0]
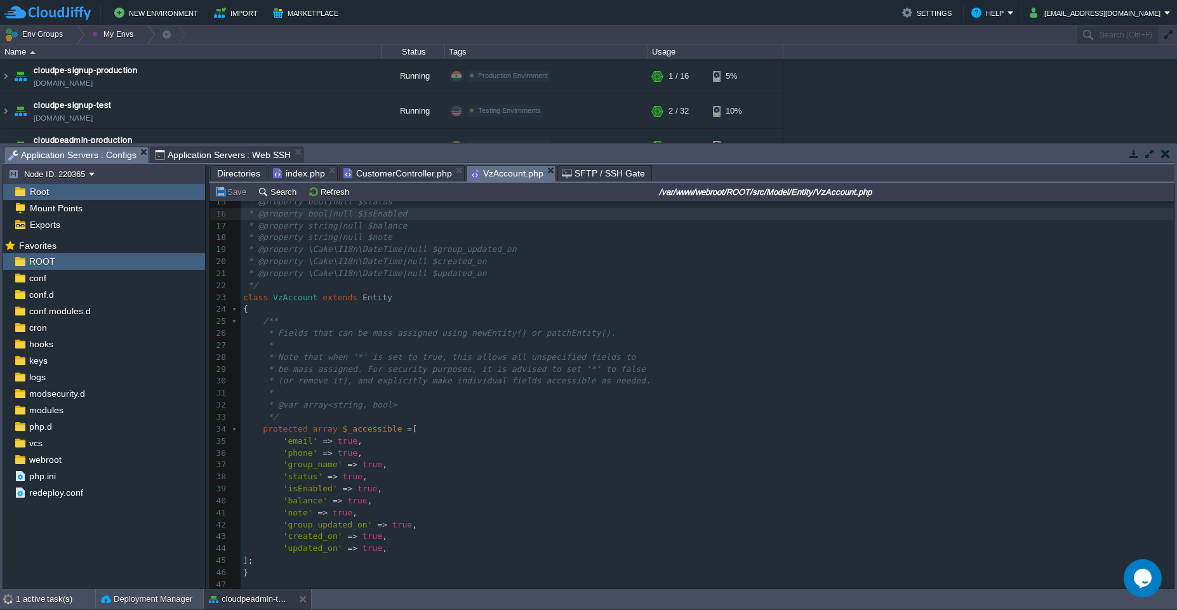
click at [505, 173] on span "VzAccount.php" at bounding box center [506, 174] width 73 height 16
click at [392, 175] on span "CustomerController.php" at bounding box center [397, 173] width 109 height 15
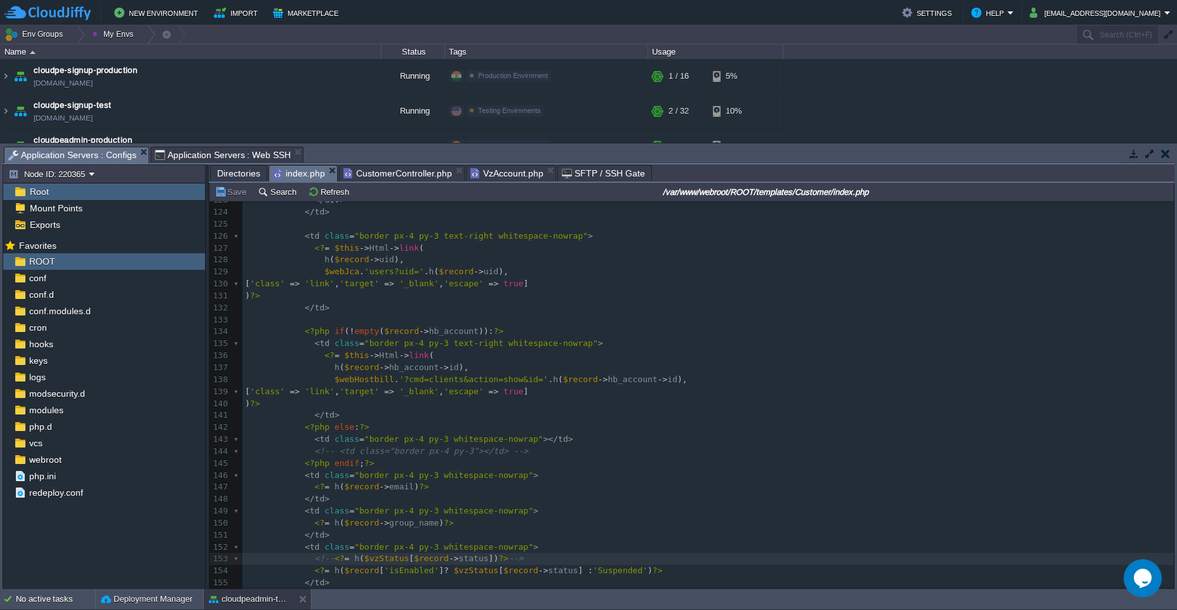
click at [304, 175] on span "index.php" at bounding box center [299, 174] width 52 height 16
